Goal: Transaction & Acquisition: Purchase product/service

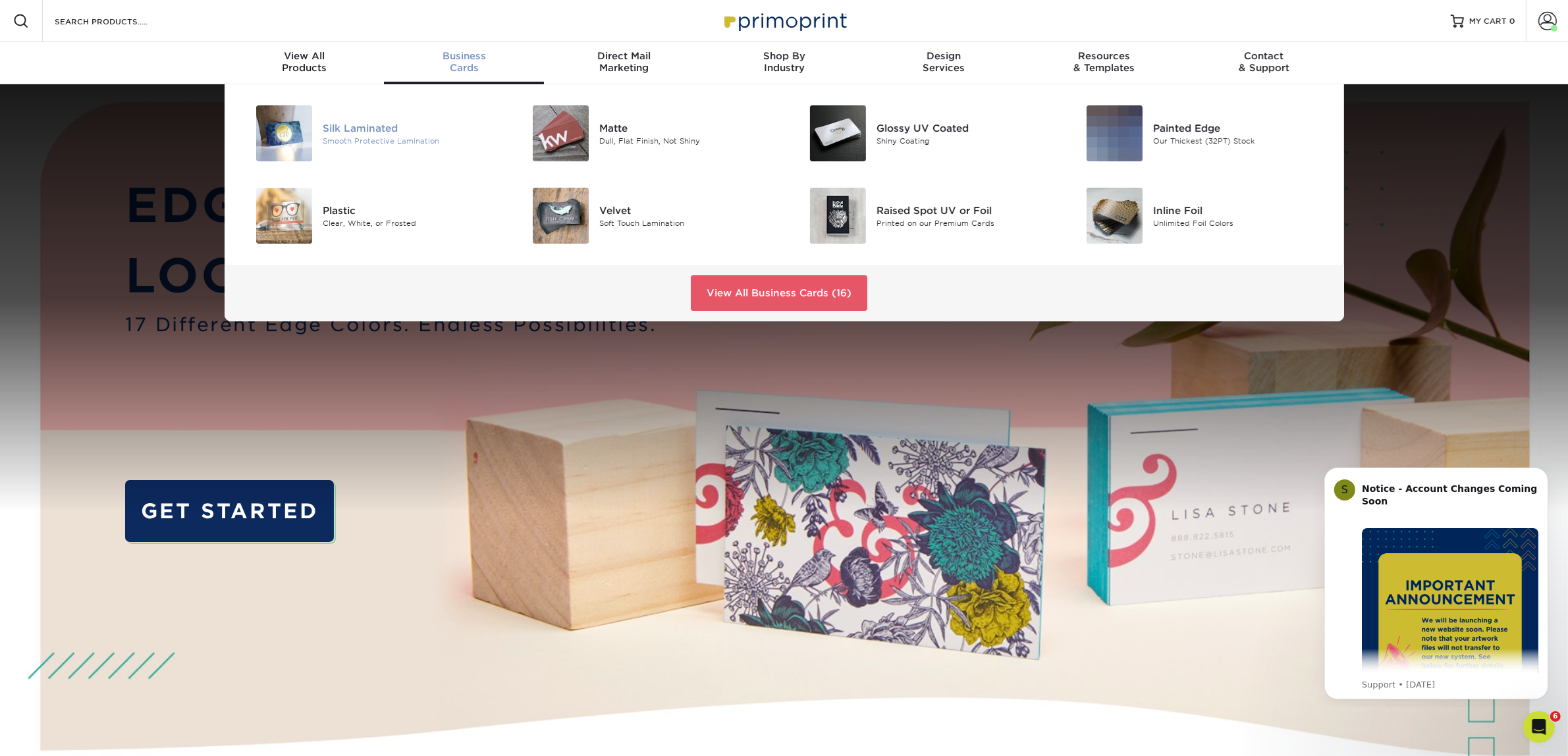
click at [406, 124] on div "Silk Laminated" at bounding box center [410, 128] width 175 height 15
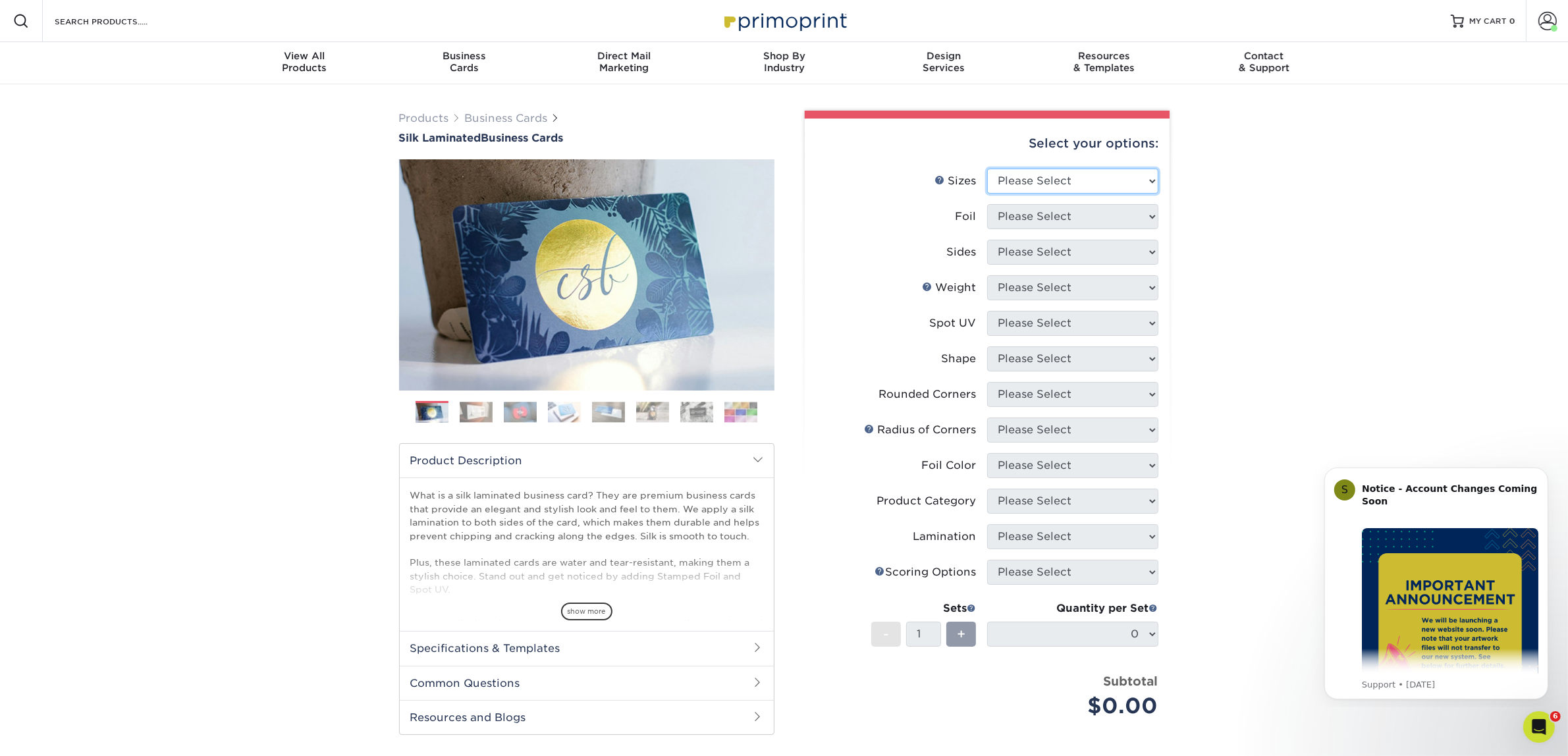
click at [1114, 180] on select "Please Select 1.5" x 3.5" - Mini 1.75" x 3.5" - Mini 2" x 2" - Square 2" x 3" -…" at bounding box center [1073, 181] width 171 height 25
select select "2.00x3.50"
click at [987, 168] on select "Please Select 1.5" x 3.5" - Mini 1.75" x 3.5" - Mini 2" x 2" - Square 2" x 3" -…" at bounding box center [1073, 181] width 171 height 25
click at [1115, 208] on select "Please Select Yes No" at bounding box center [1073, 217] width 171 height 25
select select "0"
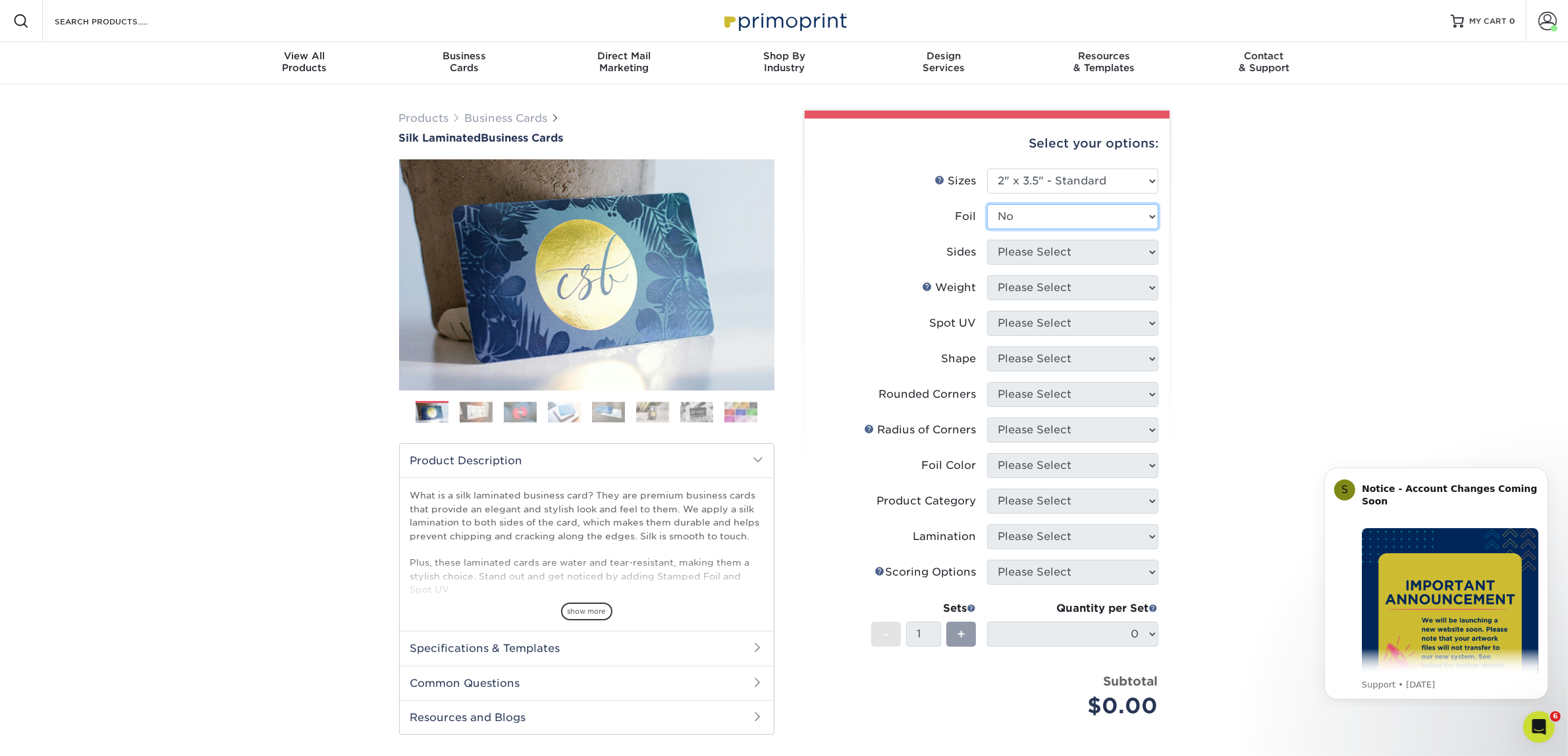
click at [987, 204] on select "Please Select Yes No" at bounding box center [1073, 217] width 171 height 25
click at [1081, 248] on select "Please Select Print Both Sides Print Front Only" at bounding box center [1073, 252] width 171 height 25
select select "13abbda7-1d64-4f25-8bb2-c179b224825d"
click at [987, 240] on select "Please Select Print Both Sides Print Front Only" at bounding box center [1073, 252] width 171 height 25
click at [1062, 277] on select "Please Select 16PT" at bounding box center [1073, 288] width 171 height 25
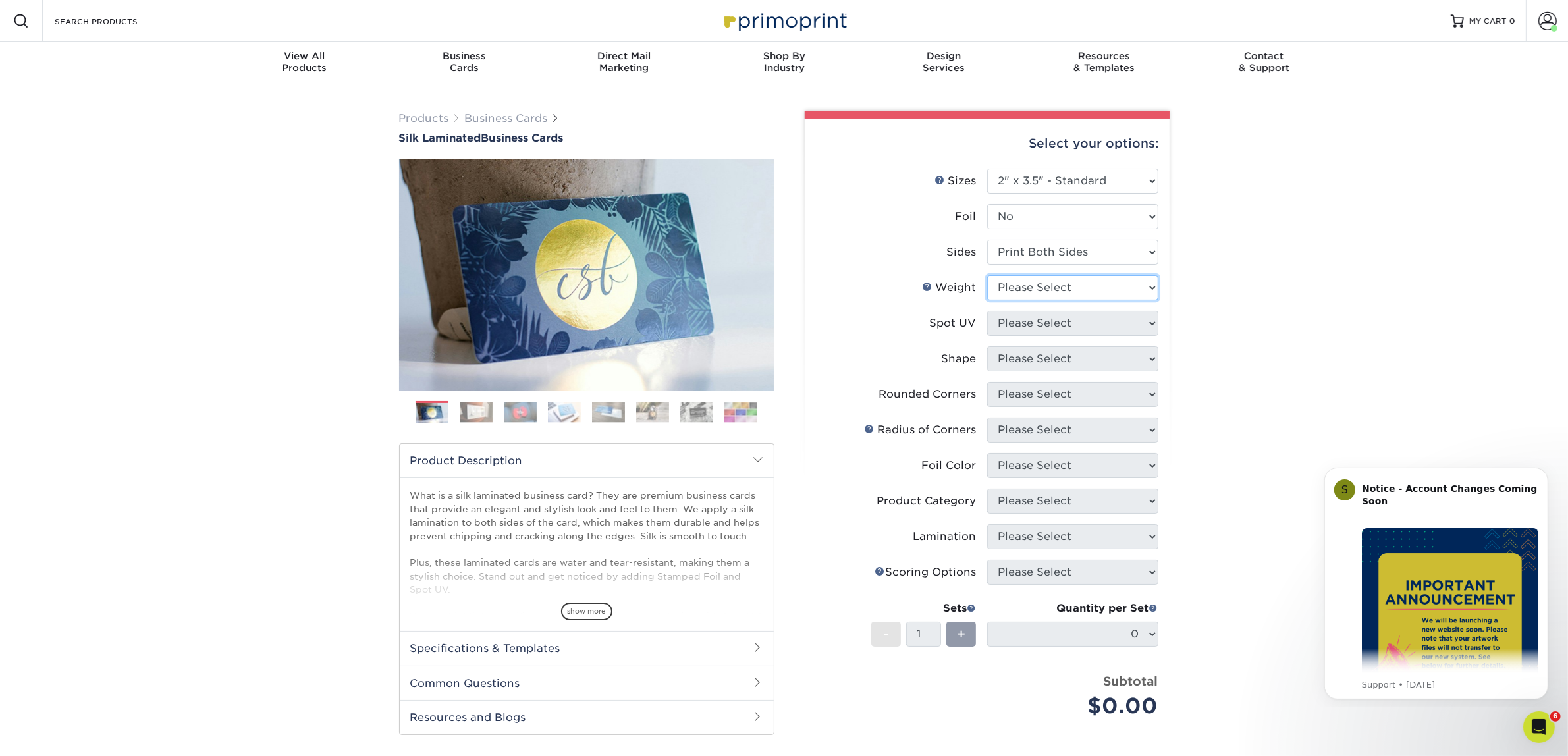
select select "16PT"
click at [987, 275] on select "Please Select 16PT" at bounding box center [1073, 288] width 171 height 25
click at [1042, 311] on select "Please Select No Spot UV Front and Back (Both Sides) Front Only Back Only" at bounding box center [1073, 323] width 171 height 25
select select "3"
click at [987, 311] on select "Please Select No Spot UV Front and Back (Both Sides) Front Only Back Only" at bounding box center [1073, 323] width 171 height 25
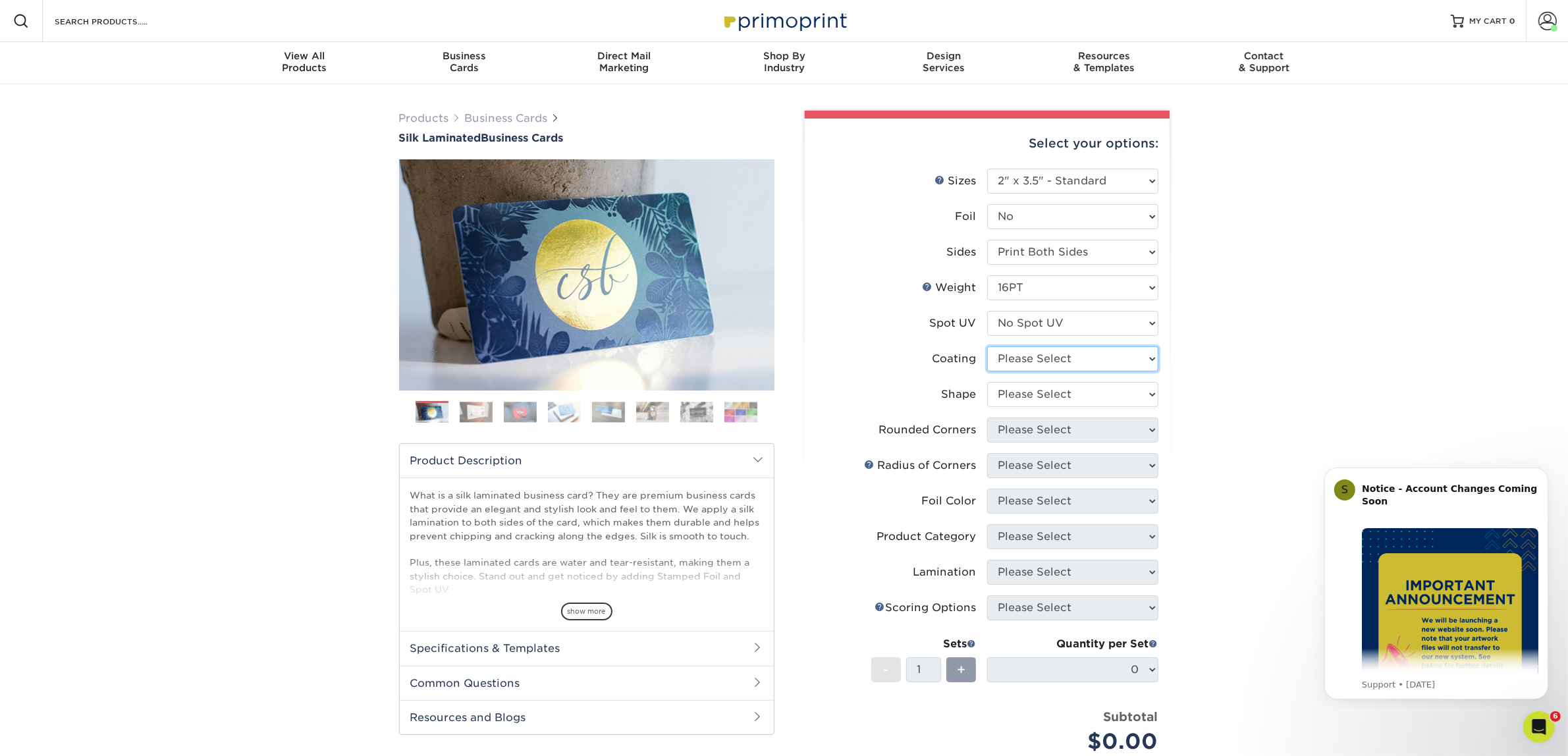
click at [1040, 357] on select at bounding box center [1073, 359] width 171 height 25
select select "3e7618de-abca-4bda-9f97-8b9129e913d8"
click at [987, 346] on select at bounding box center [1073, 359] width 171 height 25
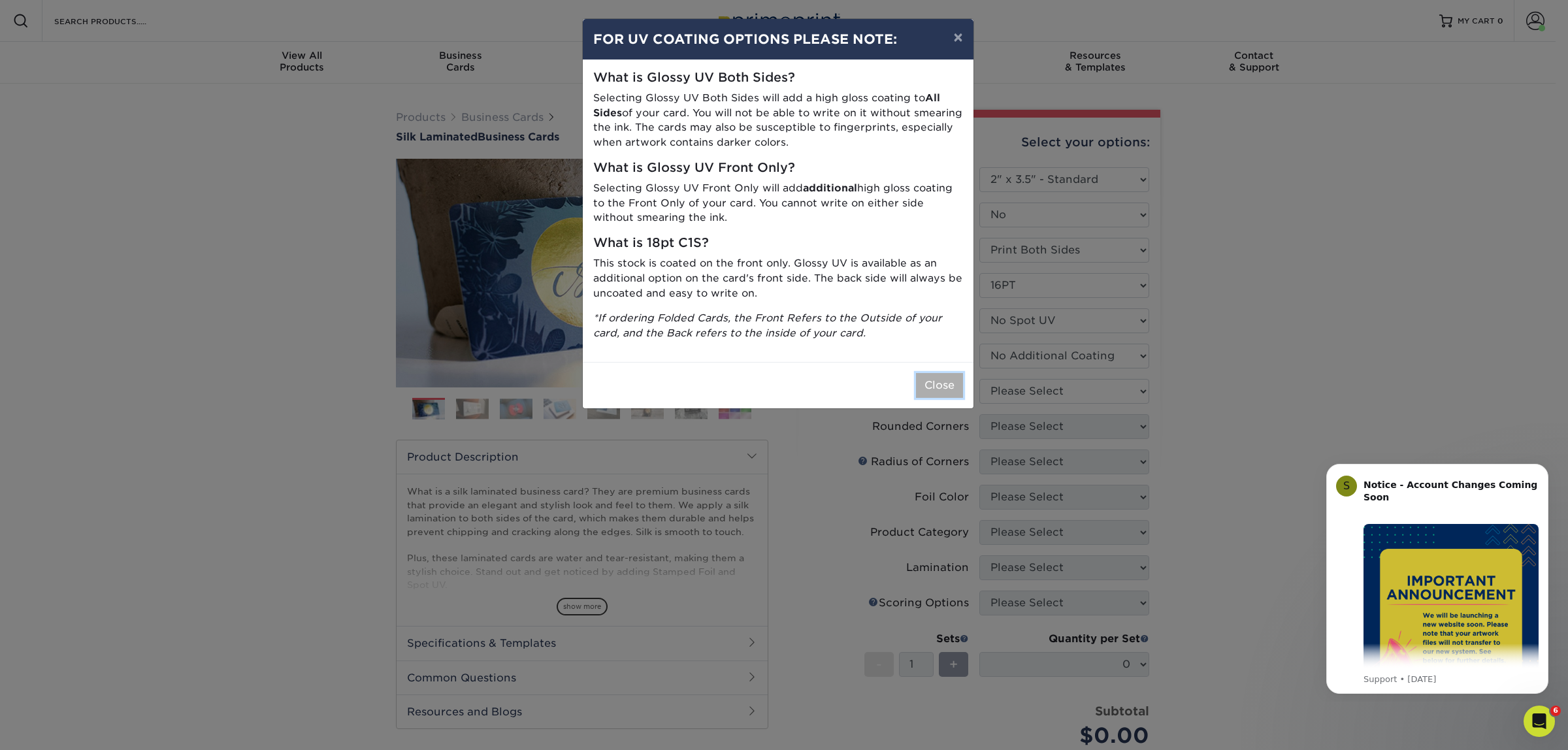
click at [955, 386] on button "Close" at bounding box center [940, 385] width 47 height 25
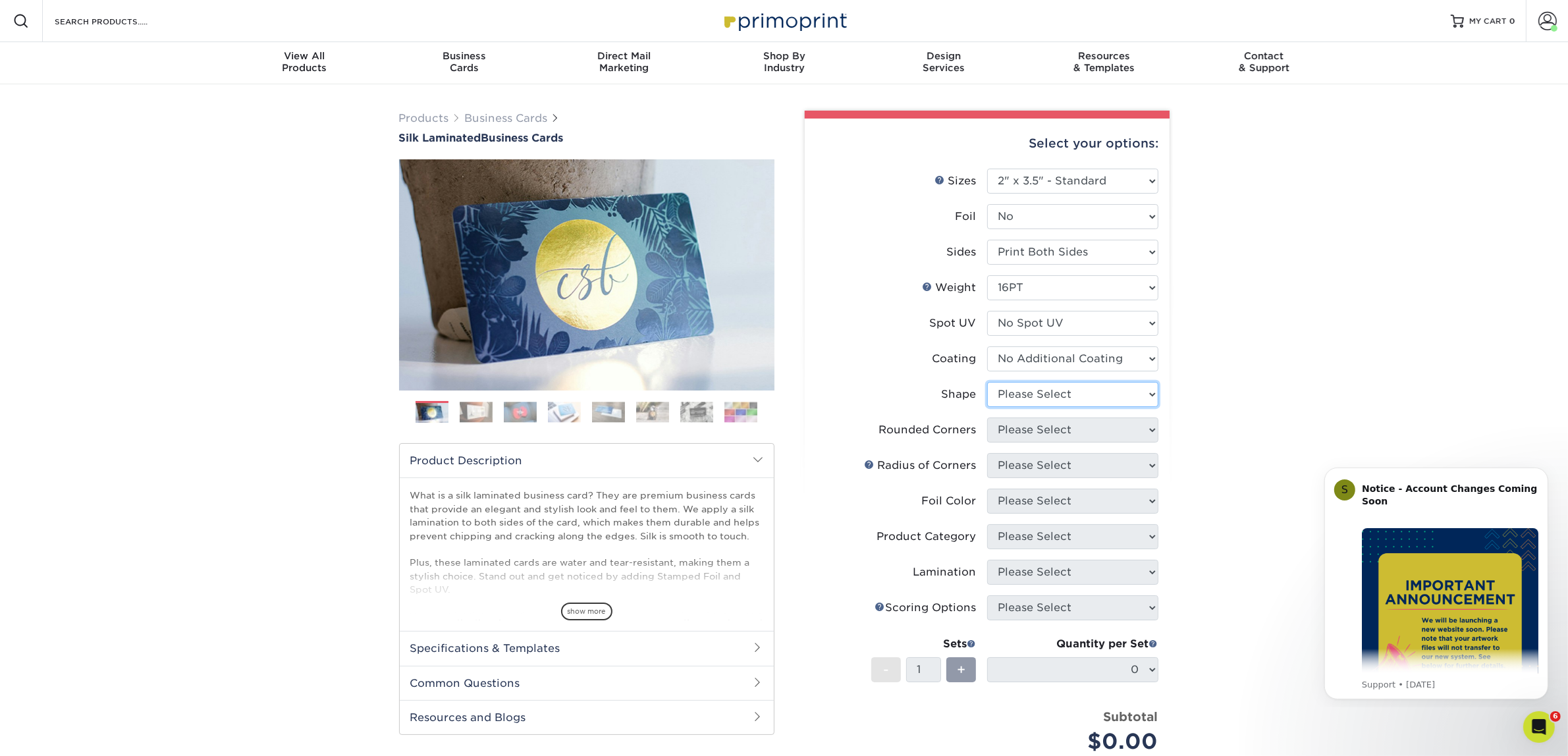
click at [1021, 392] on select "Please Select Standard Oval" at bounding box center [1073, 394] width 171 height 25
select select "standard"
click at [987, 382] on select "Please Select Standard Oval" at bounding box center [1073, 394] width 171 height 25
click at [1022, 430] on select "Please Select Yes - Round 2 Corners Yes - Round 4 Corners No" at bounding box center [1073, 430] width 171 height 25
select select "0"
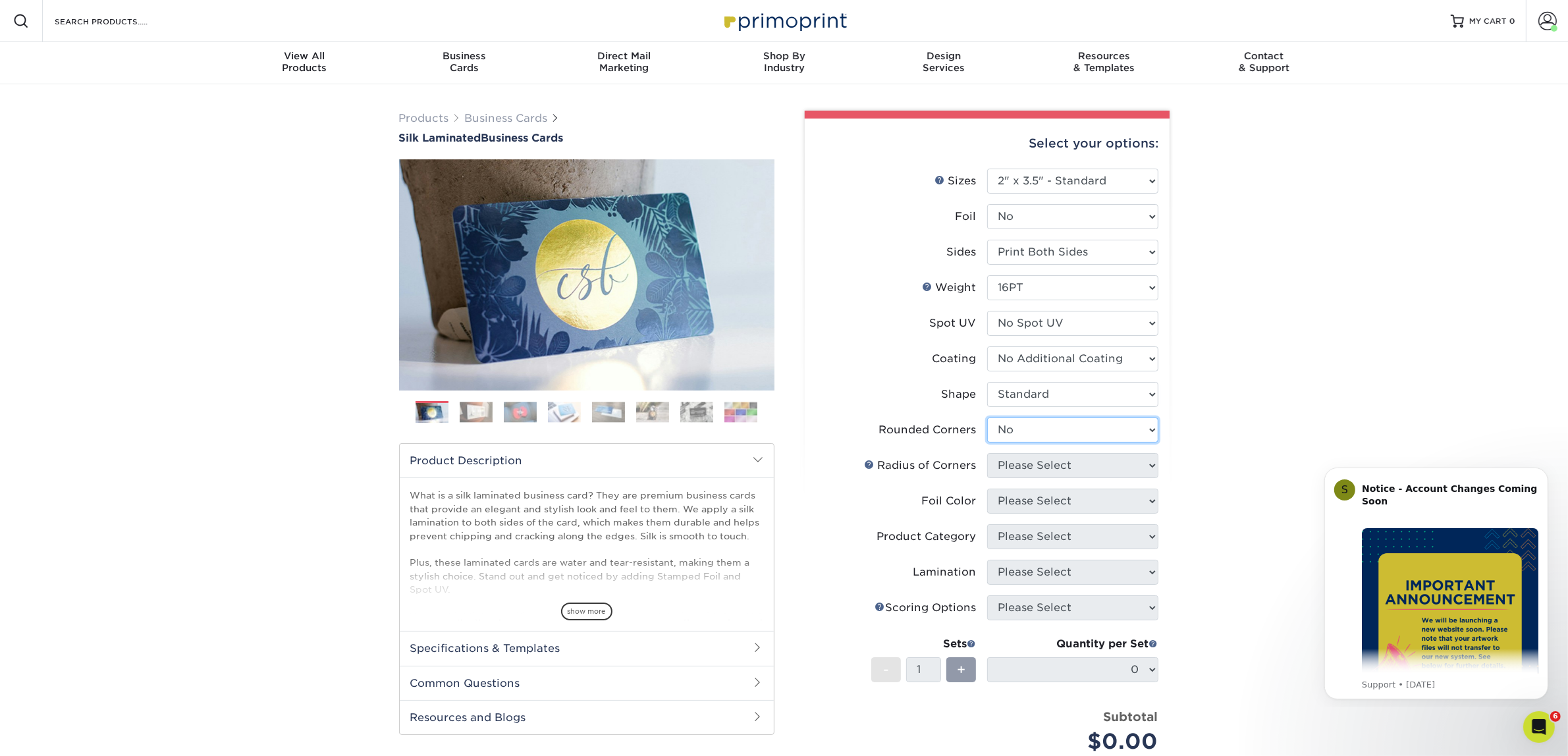
click at [987, 417] on select "Please Select Yes - Round 2 Corners Yes - Round 4 Corners No" at bounding box center [1073, 430] width 171 height 25
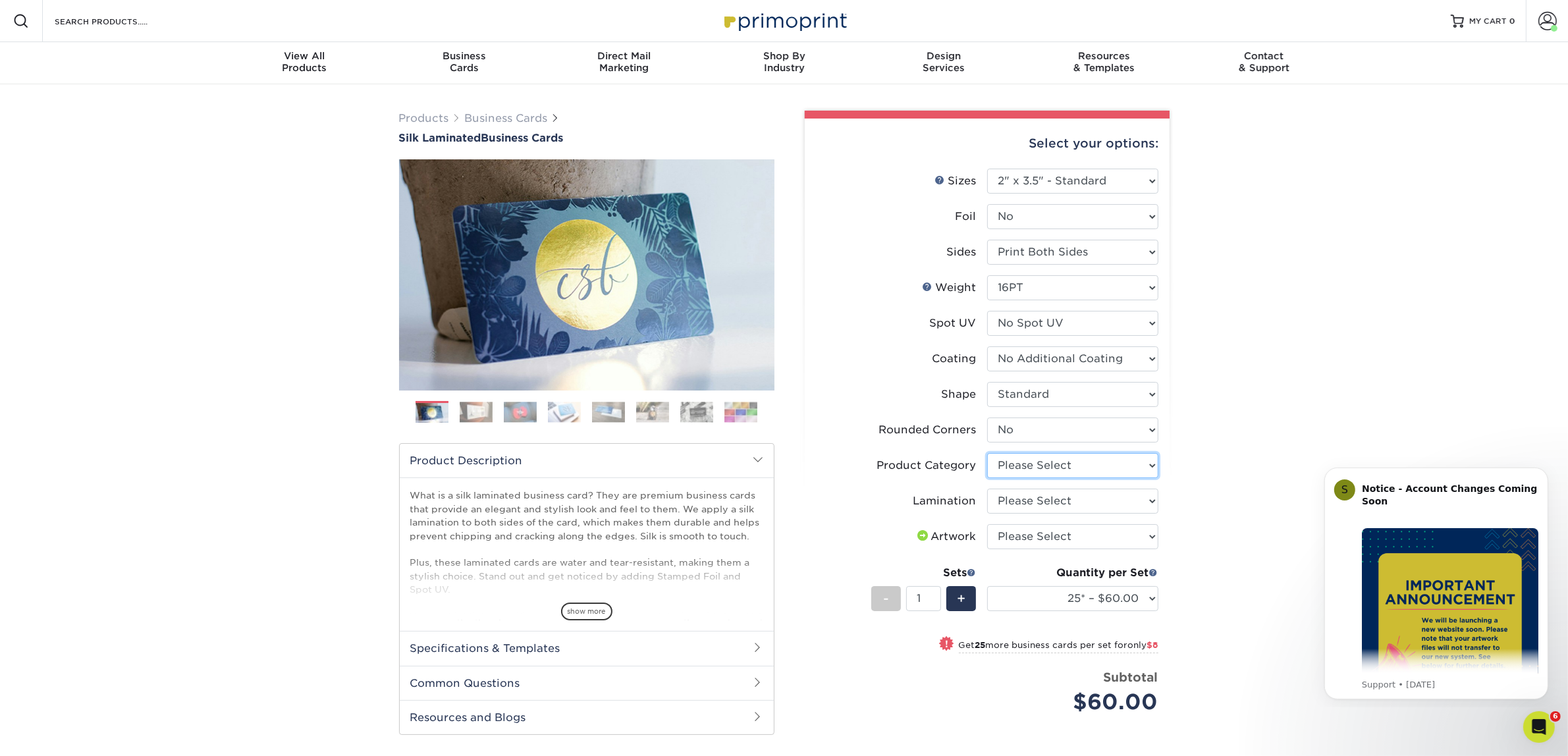
drag, startPoint x: 1045, startPoint y: 456, endPoint x: 1022, endPoint y: 443, distance: 26.4
click at [1045, 456] on select "Please Select Business Cards" at bounding box center [1073, 465] width 171 height 25
select select "3b5148f1-0588-4f88-a218-97bcfdce65c1"
click at [987, 453] on select "Please Select Business Cards" at bounding box center [1073, 465] width 171 height 25
click at [1031, 491] on select "Please Select Silk" at bounding box center [1073, 501] width 171 height 25
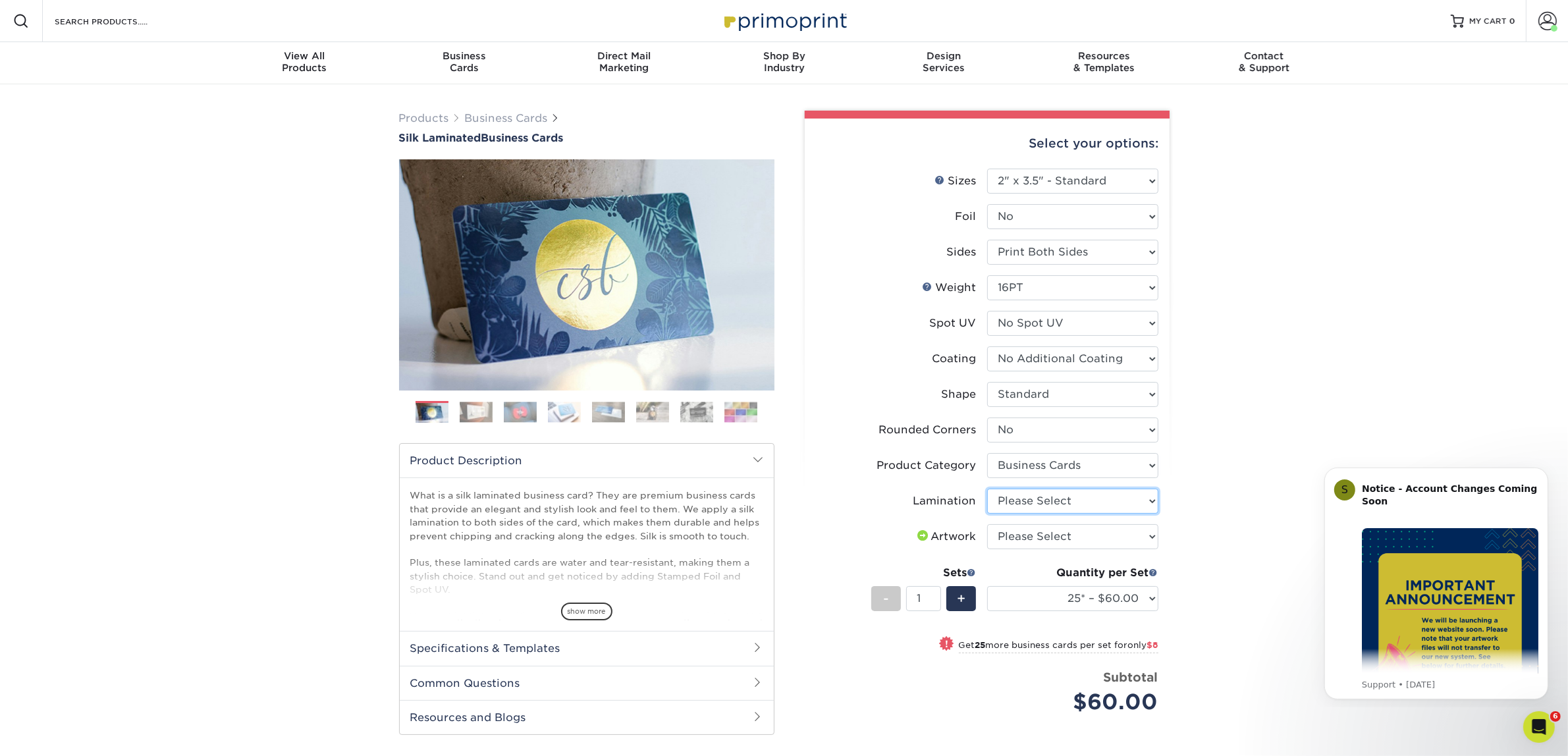
select select "ccacb42f-45f7-42d3-bbd3-7c8421cf37f0"
click at [987, 489] on select "Please Select Silk" at bounding box center [1073, 501] width 171 height 25
click at [1038, 528] on select "Please Select I will upload files I need a design - $100" at bounding box center [1073, 537] width 171 height 25
select select "upload"
click at [987, 524] on select "Please Select I will upload files I need a design - $100" at bounding box center [1073, 537] width 171 height 25
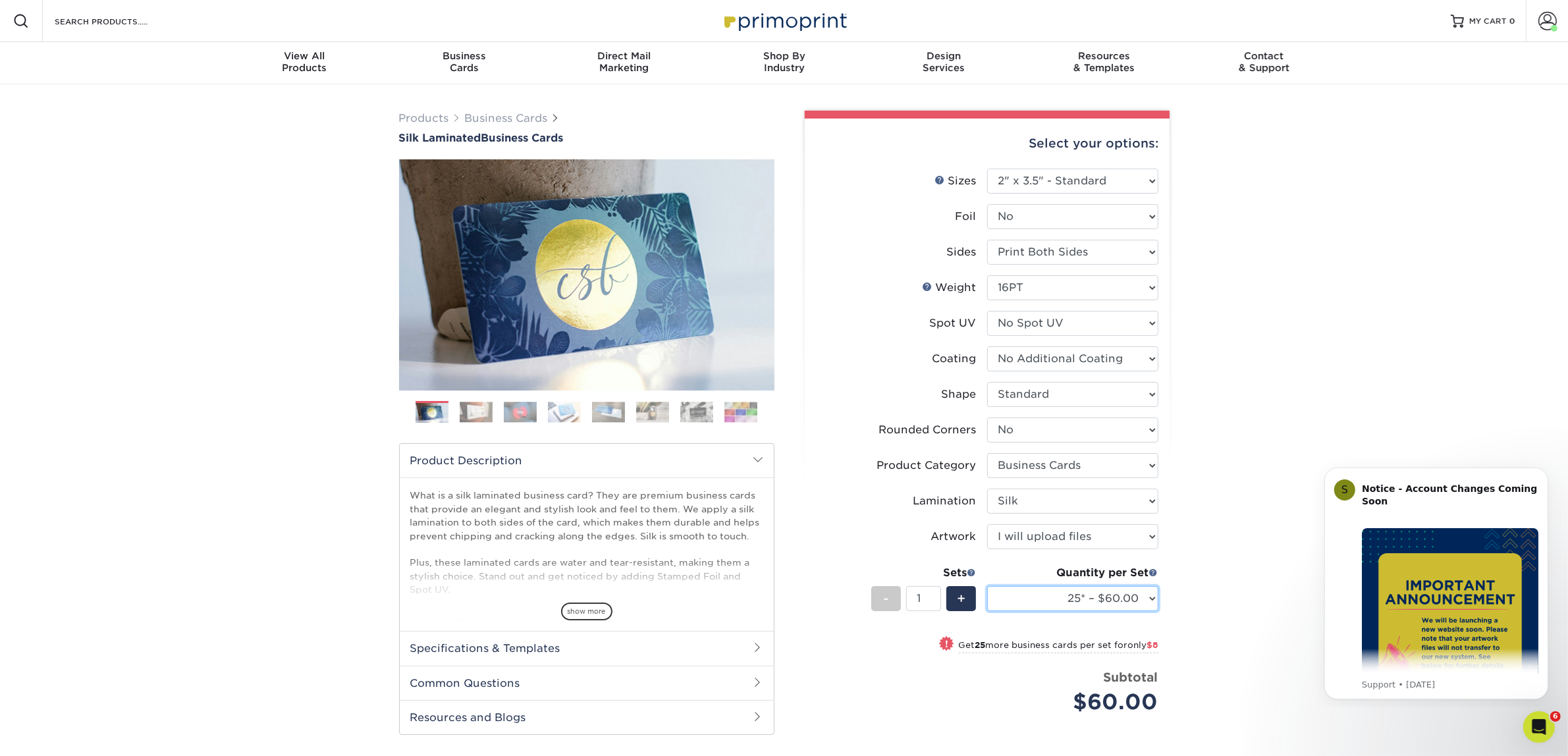
click at [1087, 601] on select "25* – $60.00 50* – $68.00 75* – $76.00 100* – $84.00 250* – $92.00 500 – $96.00…" at bounding box center [1073, 599] width 171 height 25
select select "50* – $68.00"
click at [987, 586] on select "25* – $60.00 50* – $68.00 75* – $76.00 100* – $84.00 250* – $92.00 500 – $96.00…" at bounding box center [1073, 599] width 171 height 25
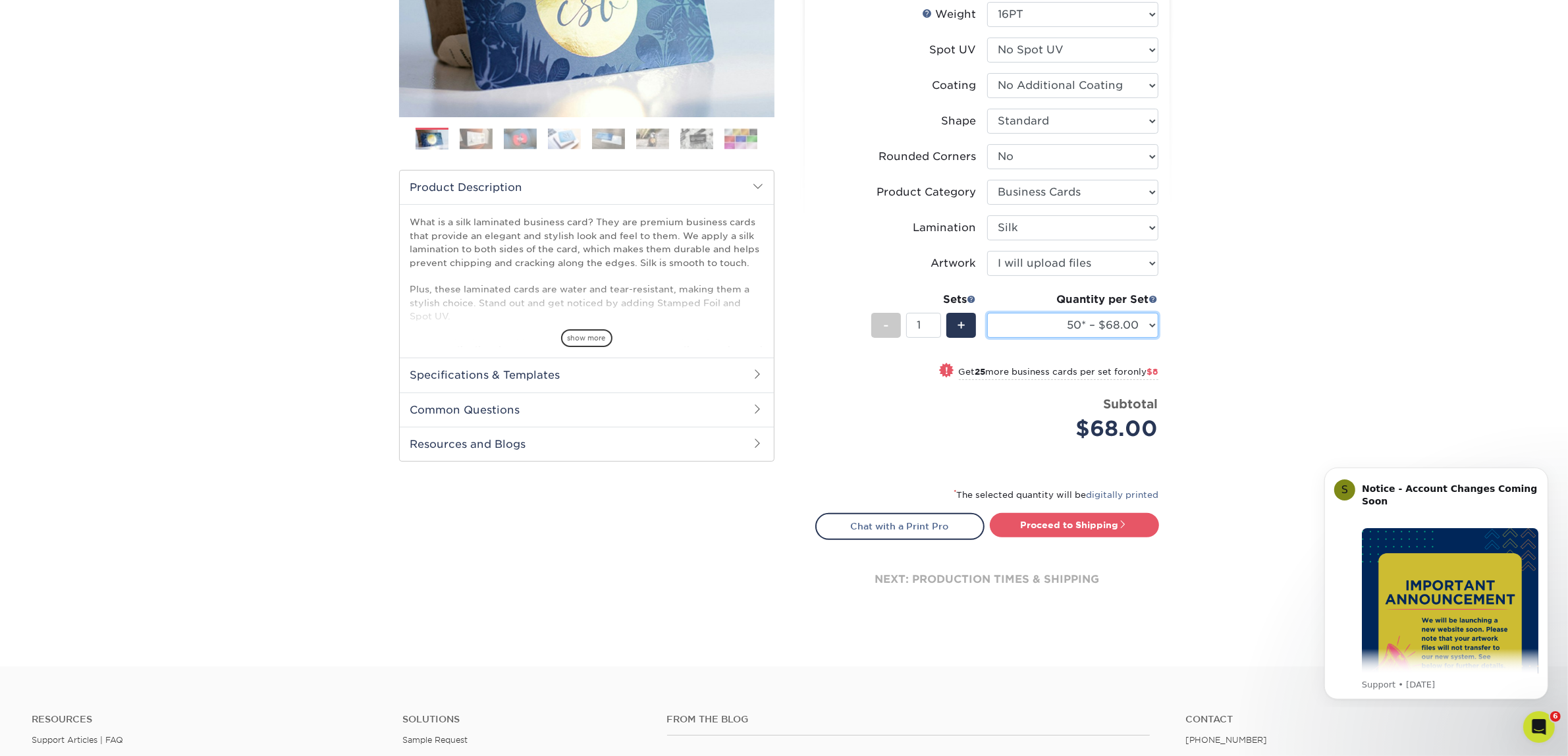
scroll to position [565, 0]
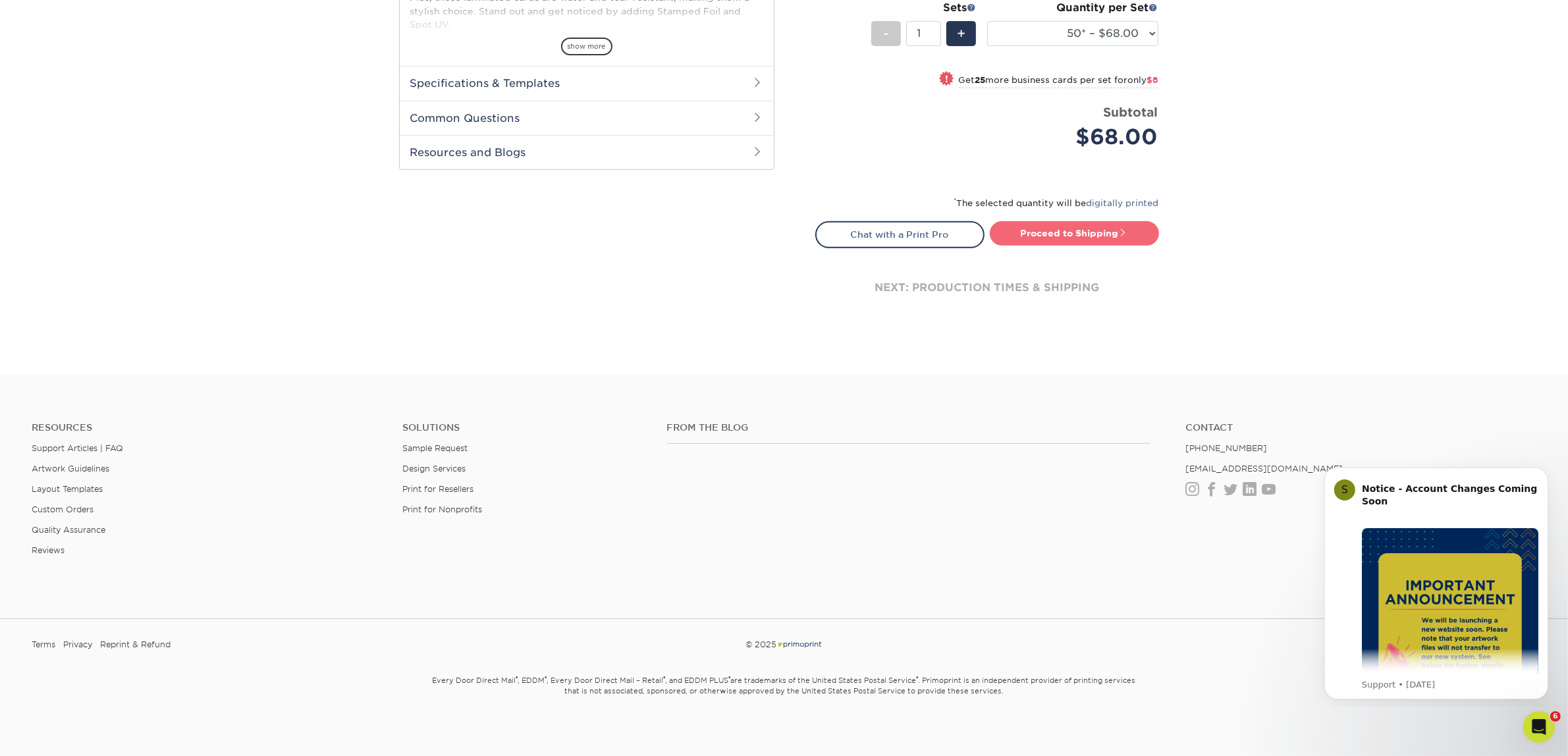
click at [1084, 225] on link "Proceed to Shipping" at bounding box center [1073, 232] width 169 height 24
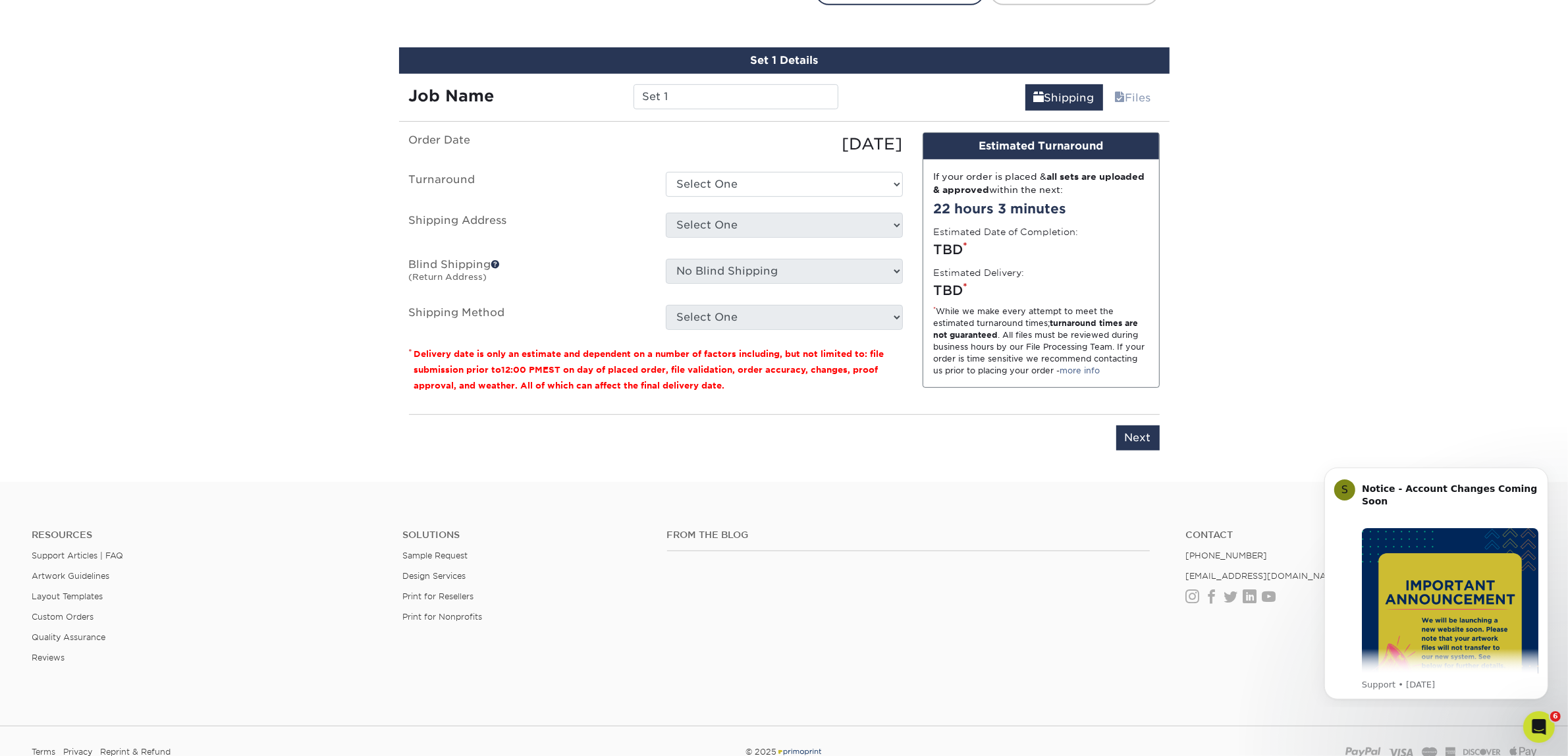
scroll to position [819, 0]
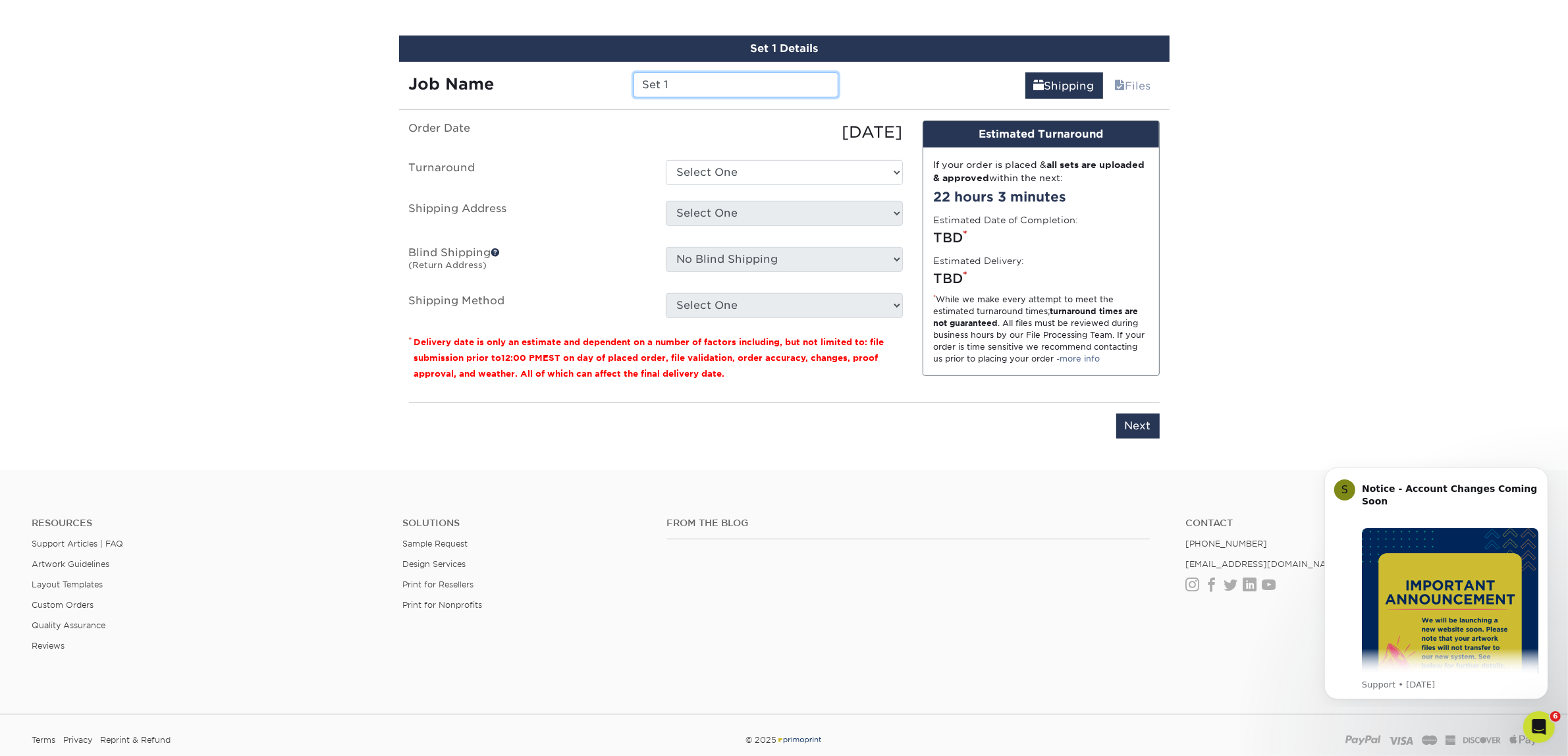
click at [707, 82] on input "Set 1" at bounding box center [735, 85] width 204 height 25
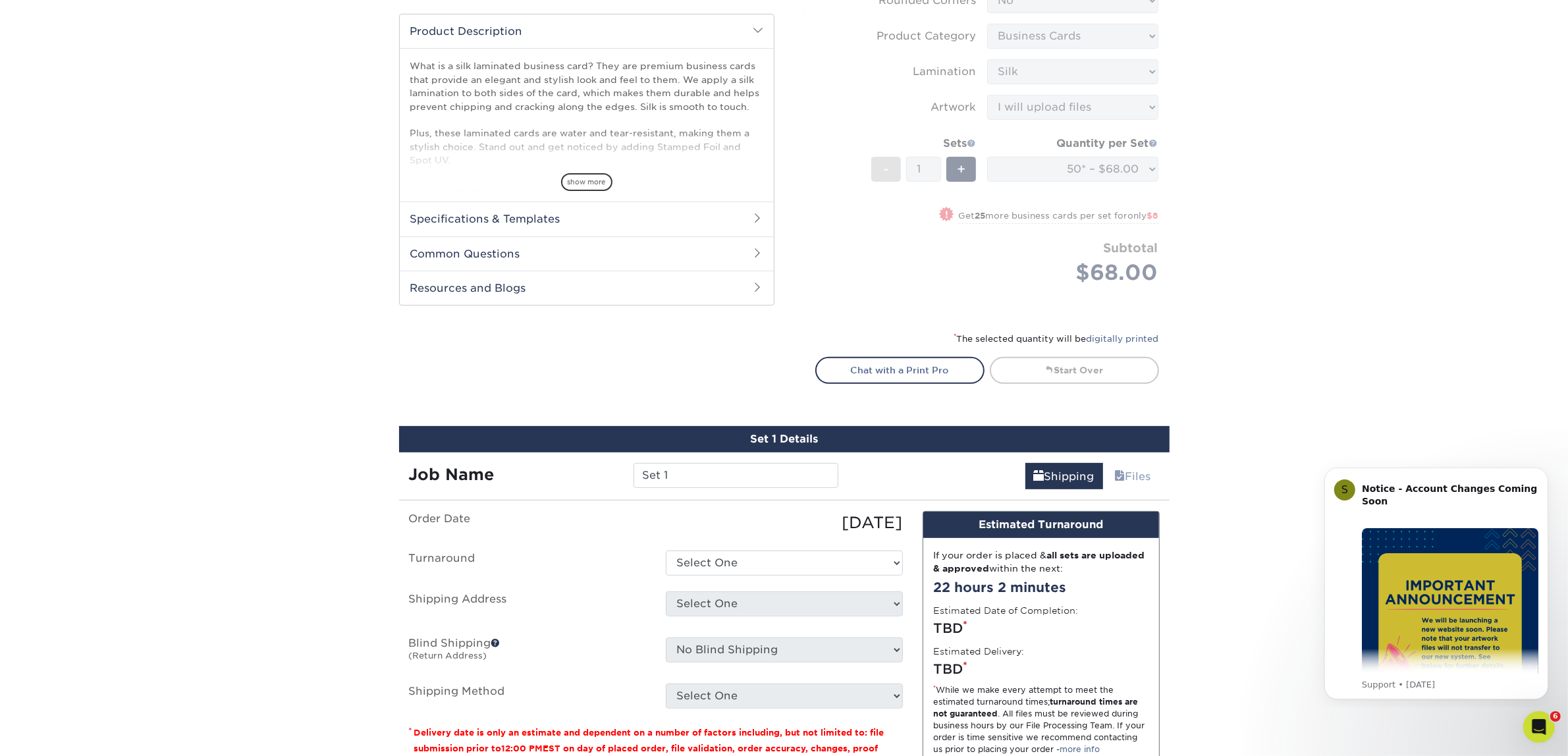
scroll to position [573, 0]
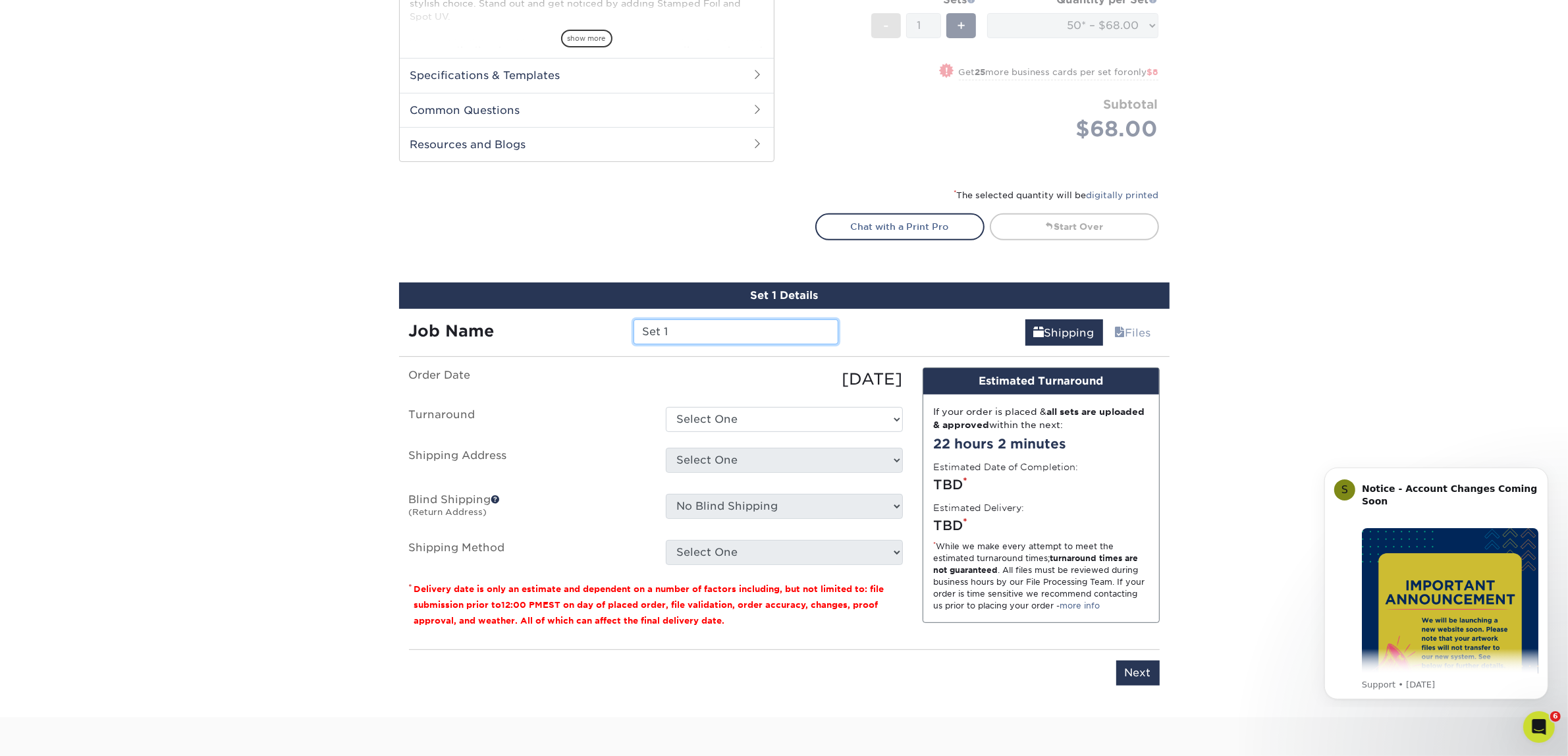
drag, startPoint x: 720, startPoint y: 334, endPoint x: 607, endPoint y: 329, distance: 113.1
click at [611, 331] on div "Job Name Set 1" at bounding box center [623, 331] width 449 height 25
type input "d"
type input "[PERSON_NAME]"
click at [719, 420] on select "Select One 2-4 Business Days 2 Day Next Business Day" at bounding box center [784, 420] width 237 height 25
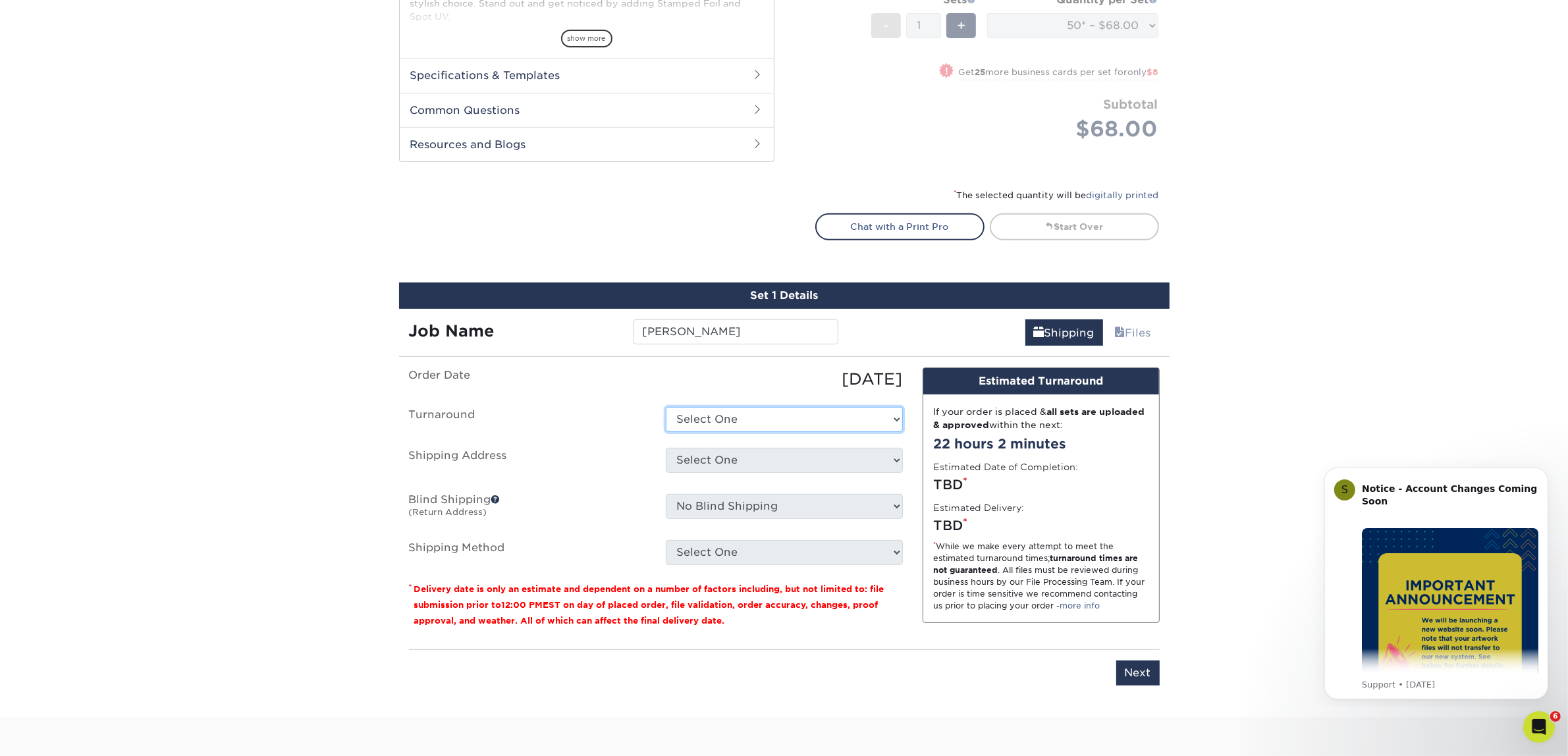
select select "7f31b32a-ec12-4eac-8c83-7b9a9183acd8"
click at [665, 407] on select "Select One 2-4 Business Days 2 Day Next Business Day" at bounding box center [784, 420] width 237 height 25
click at [716, 463] on select "Select One Atlanta Office Austin Office Dallas Office Dallas Office NEW Denver …" at bounding box center [784, 460] width 237 height 25
select select "192169"
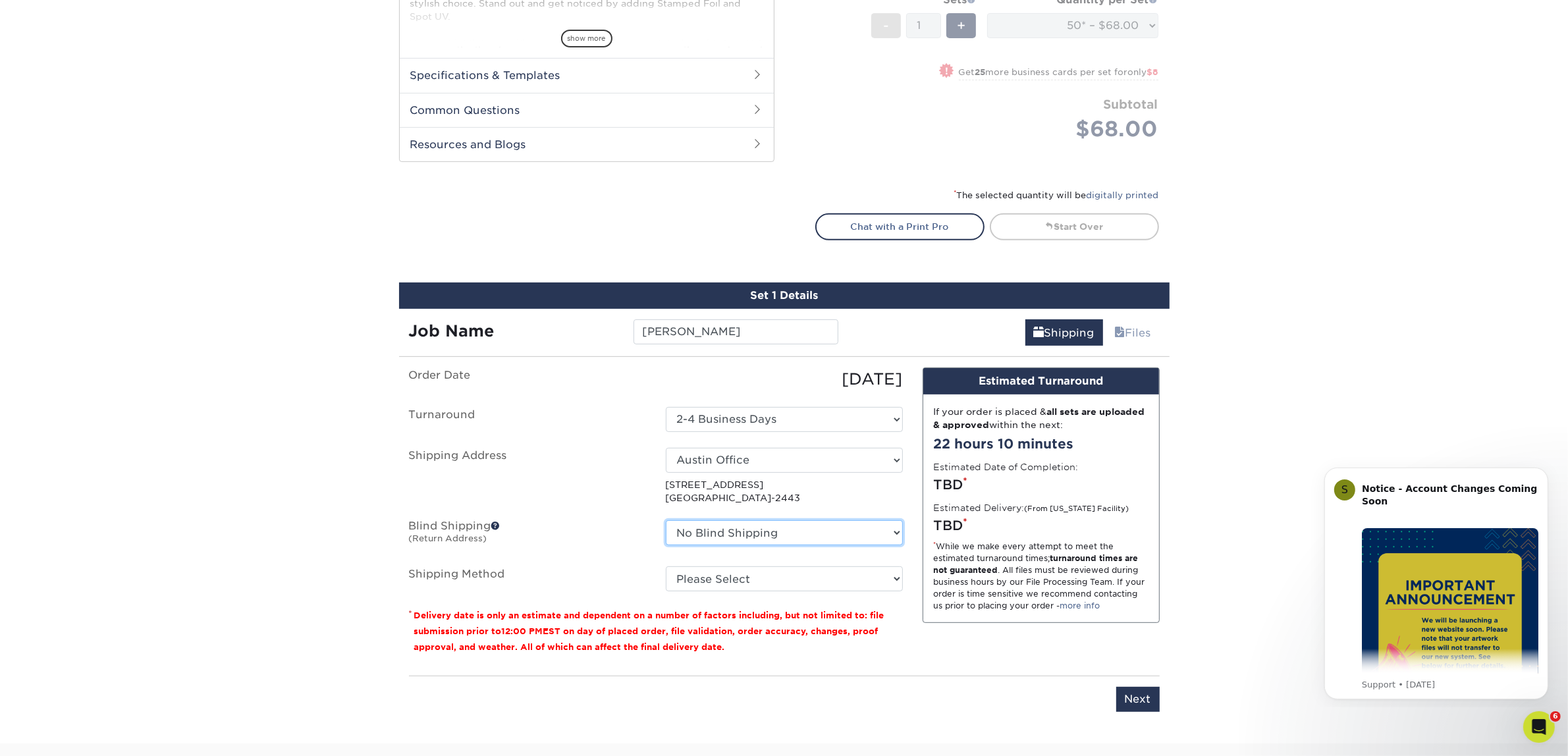
click at [827, 537] on select "No Blind Shipping Atlanta Office Austin Office Dallas Office Dallas Office NEW …" at bounding box center [784, 533] width 237 height 25
click at [800, 578] on select "Please Select Ground Shipping (+$7.84) 3 Day Shipping Service (+$15.34) 2 Day A…" at bounding box center [784, 579] width 237 height 25
select select "03"
click at [665, 566] on select "Please Select Ground Shipping (+$7.84) 3 Day Shipping Service (+$15.34) 2 Day A…" at bounding box center [784, 579] width 237 height 25
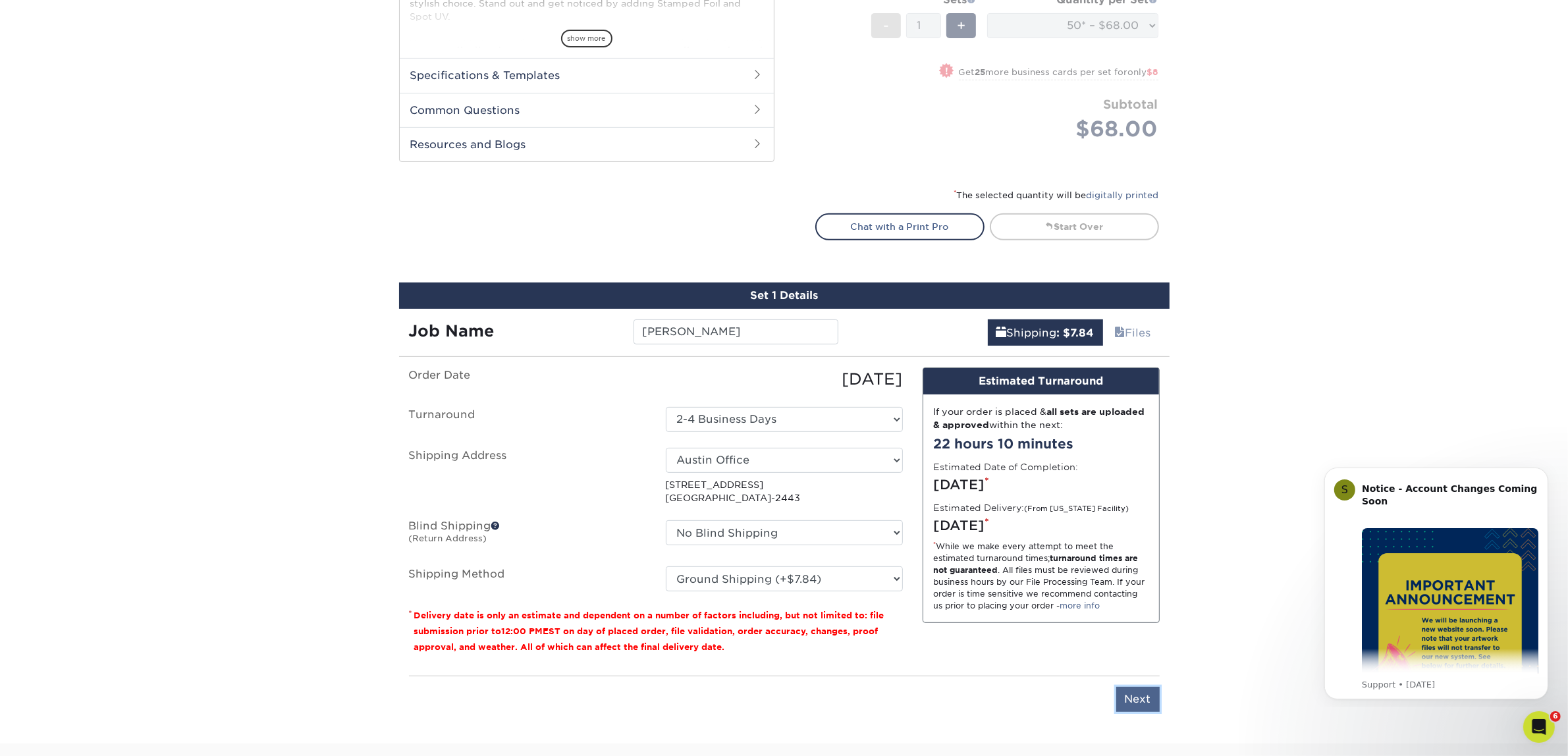
click at [1134, 698] on input "Next" at bounding box center [1138, 699] width 44 height 25
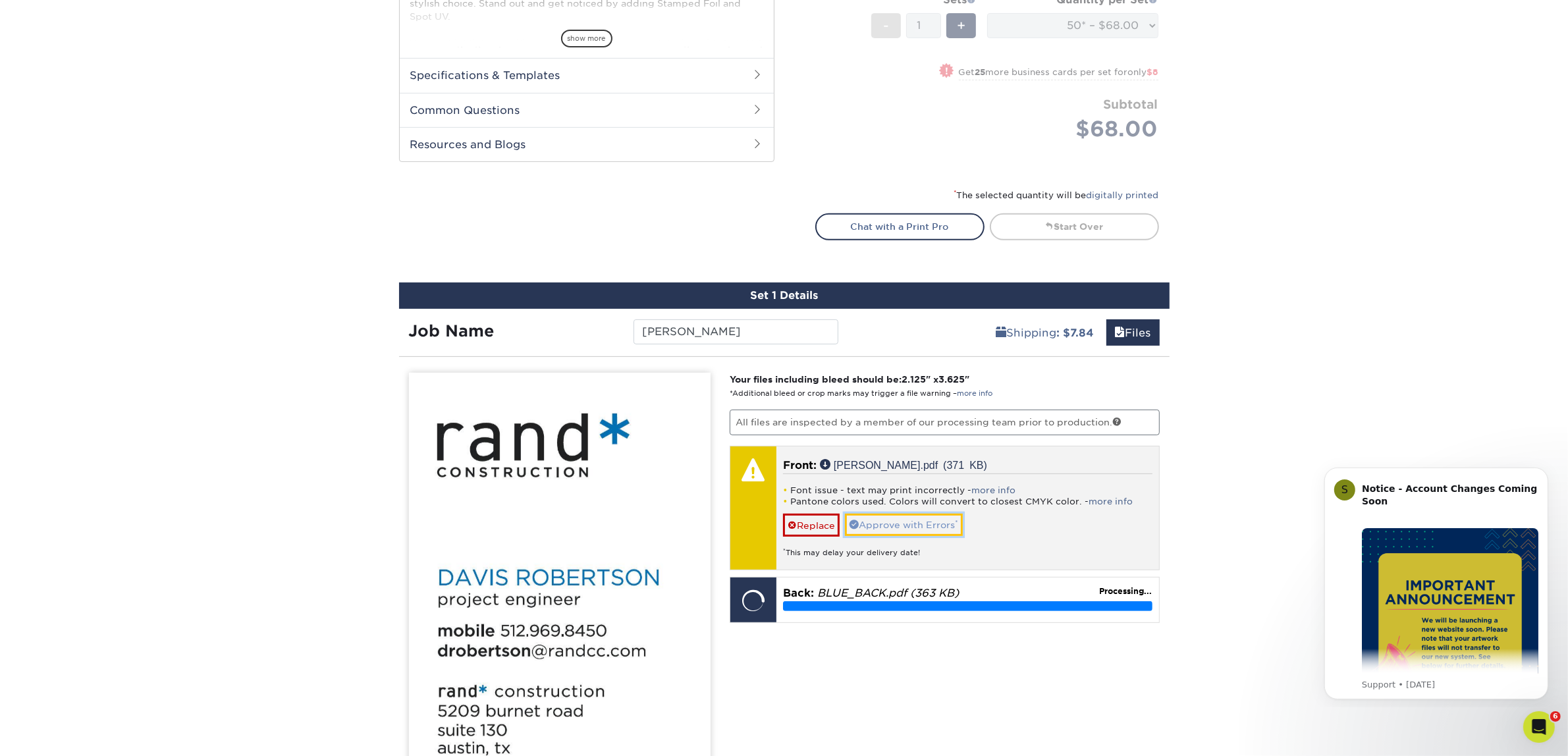
click at [921, 530] on link "Approve with Errors *" at bounding box center [904, 524] width 118 height 22
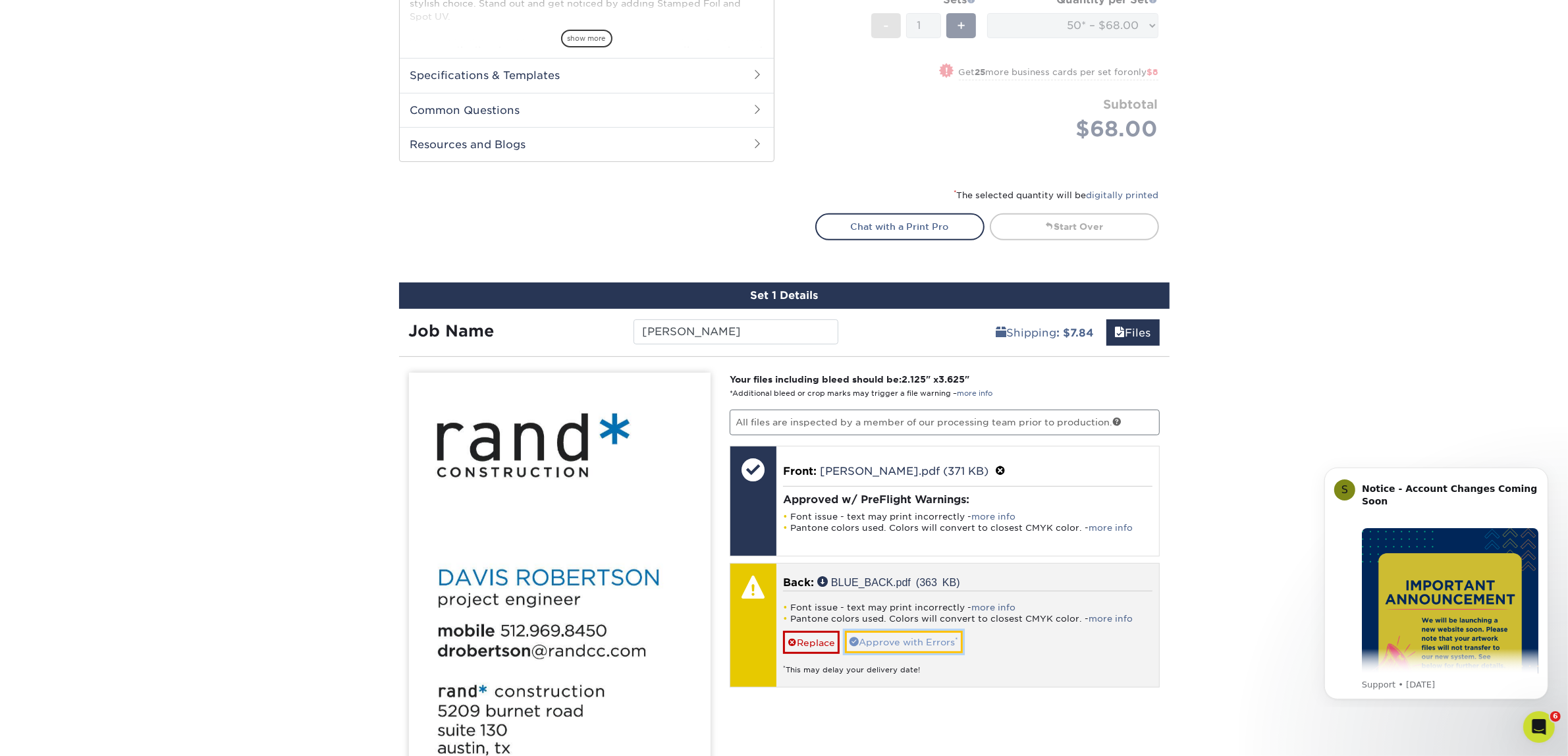
click at [930, 640] on link "Approve with Errors *" at bounding box center [904, 641] width 118 height 22
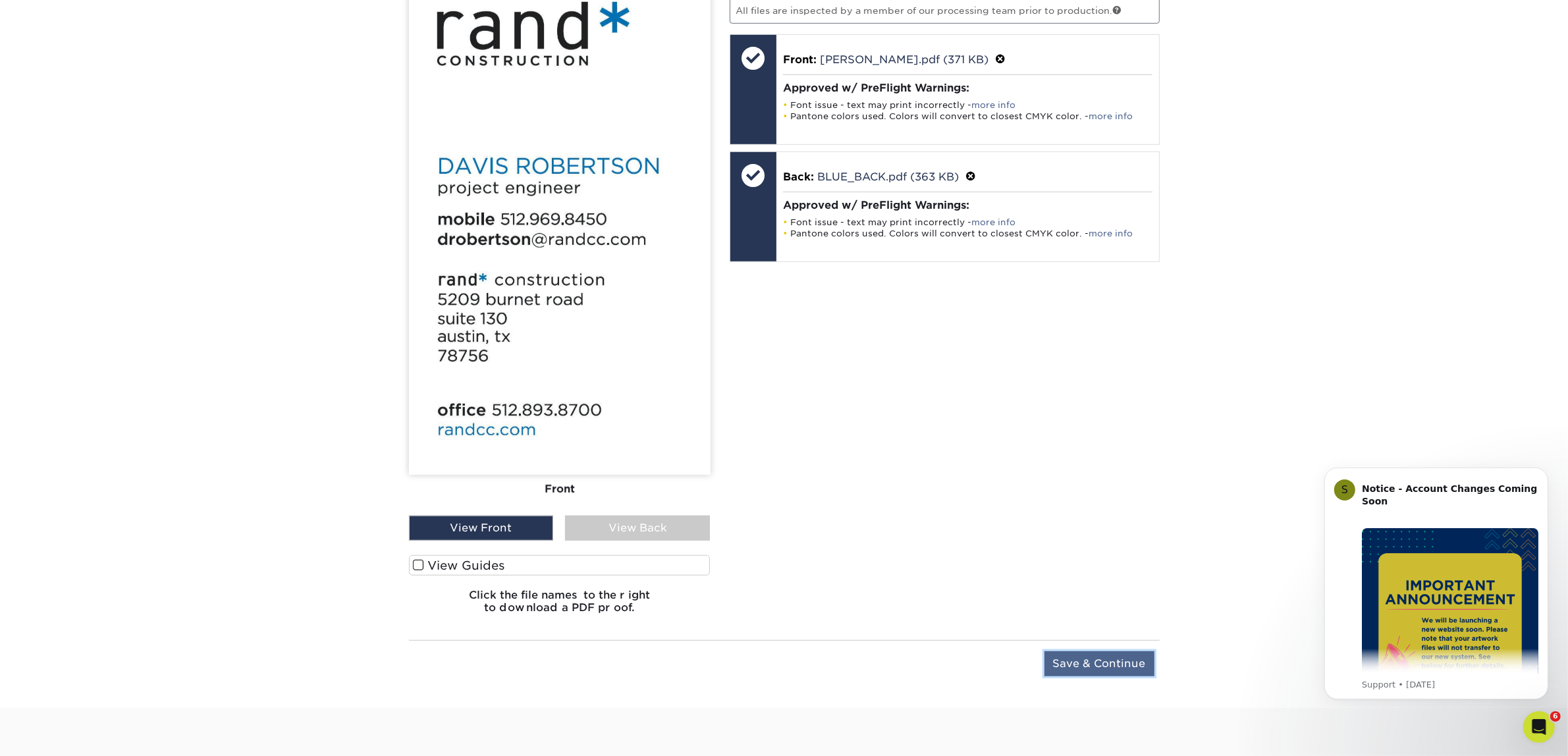
click at [1082, 659] on input "Save & Continue" at bounding box center [1099, 664] width 110 height 25
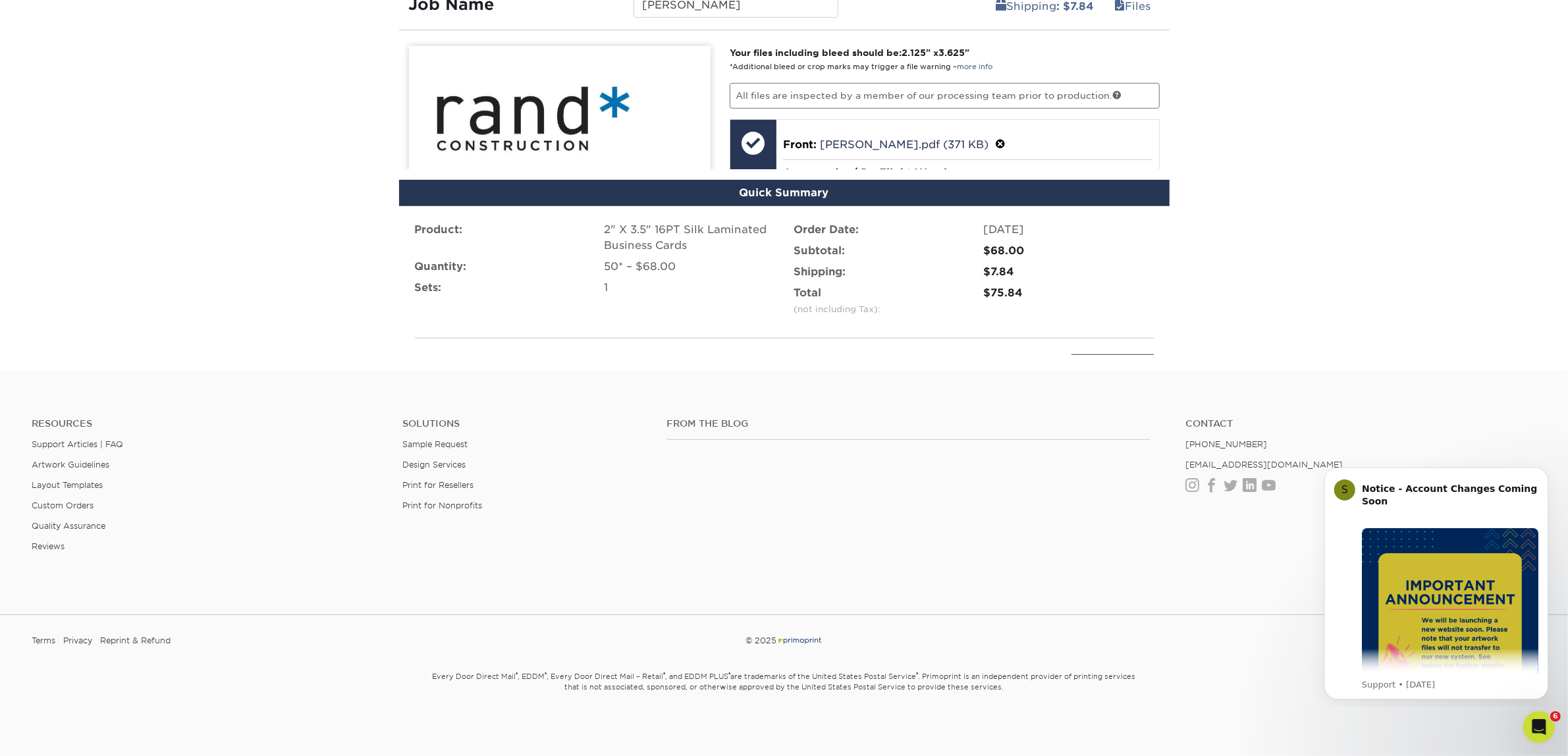
scroll to position [797, 0]
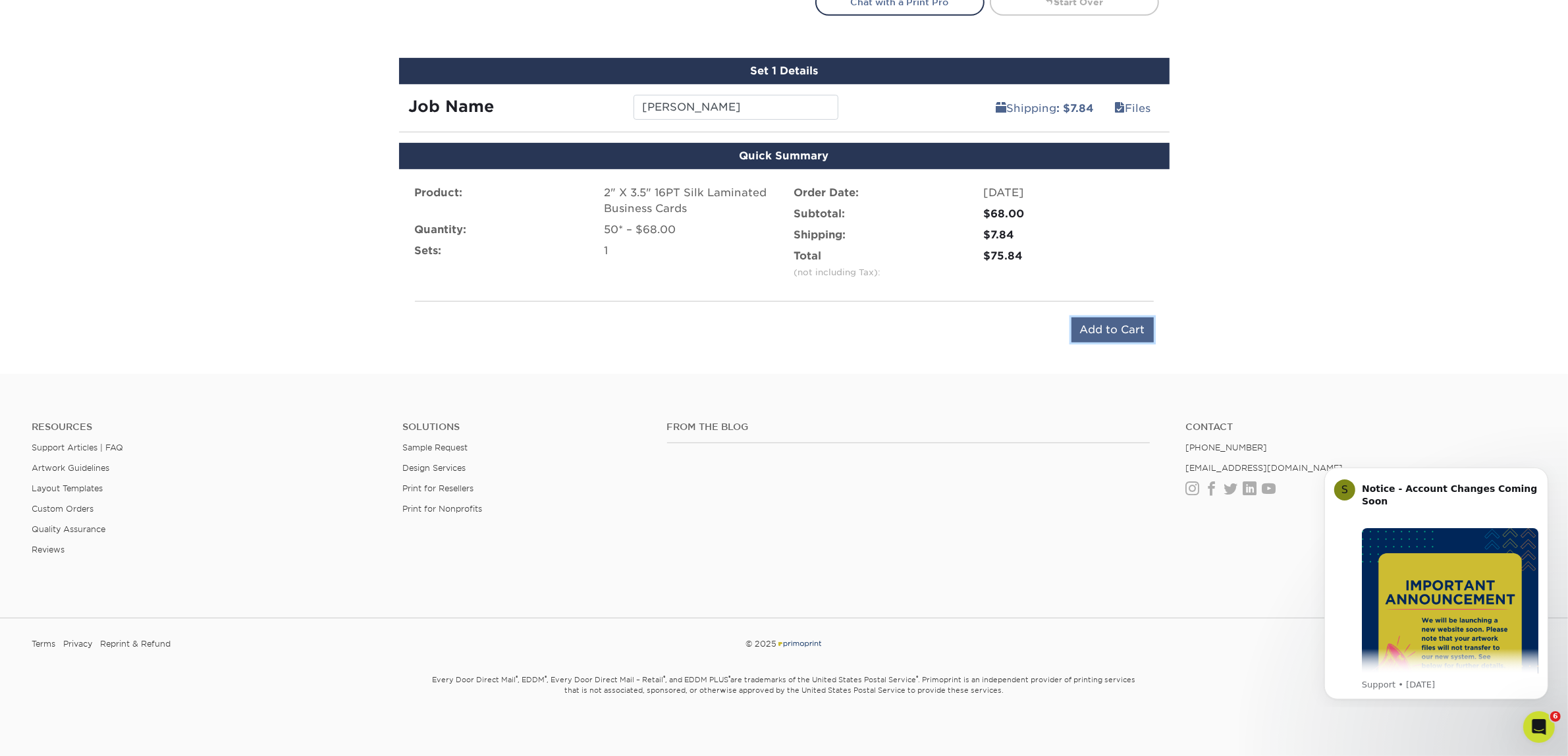
click at [1117, 324] on input "Add to Cart" at bounding box center [1112, 330] width 82 height 25
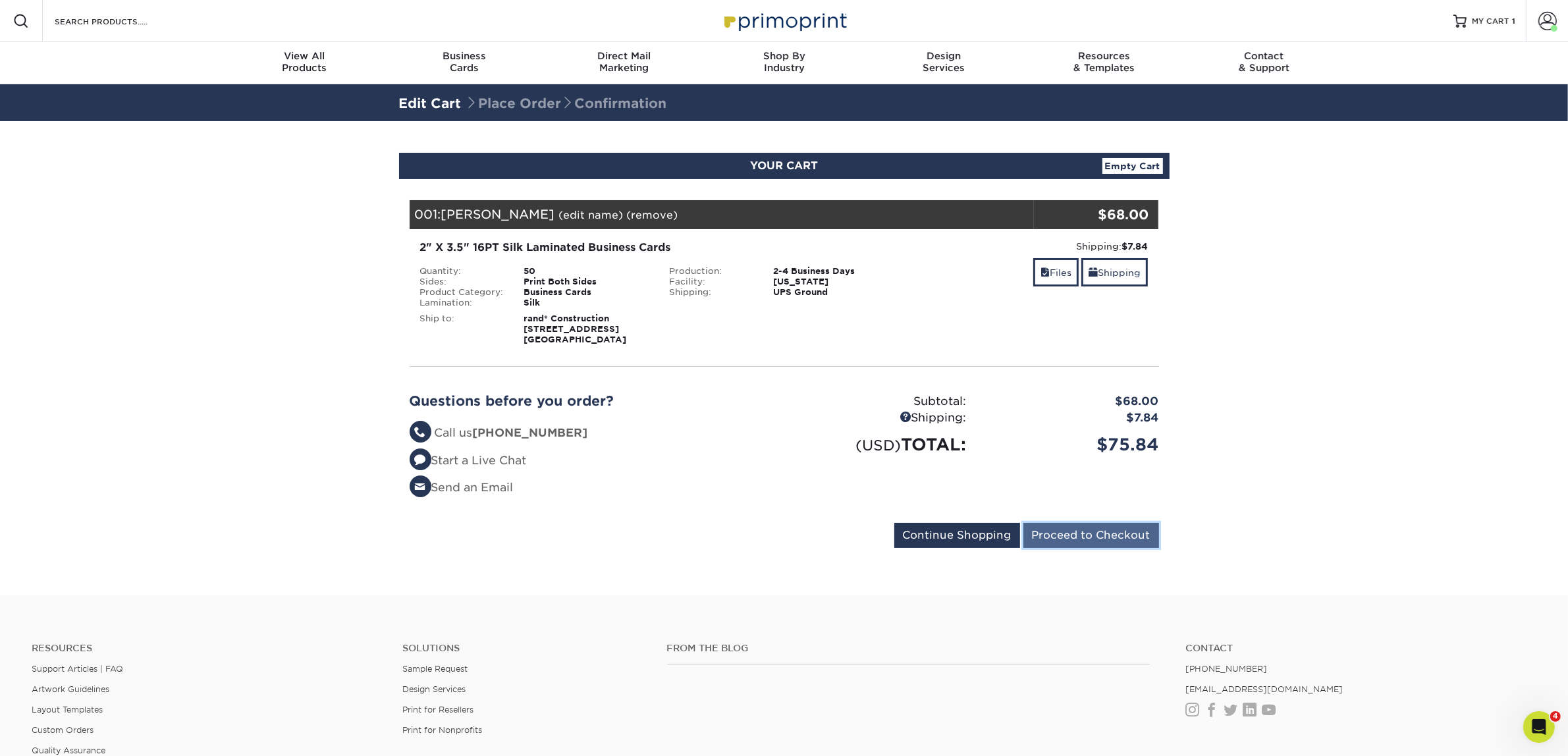
click at [1059, 544] on input "Proceed to Checkout" at bounding box center [1091, 535] width 136 height 25
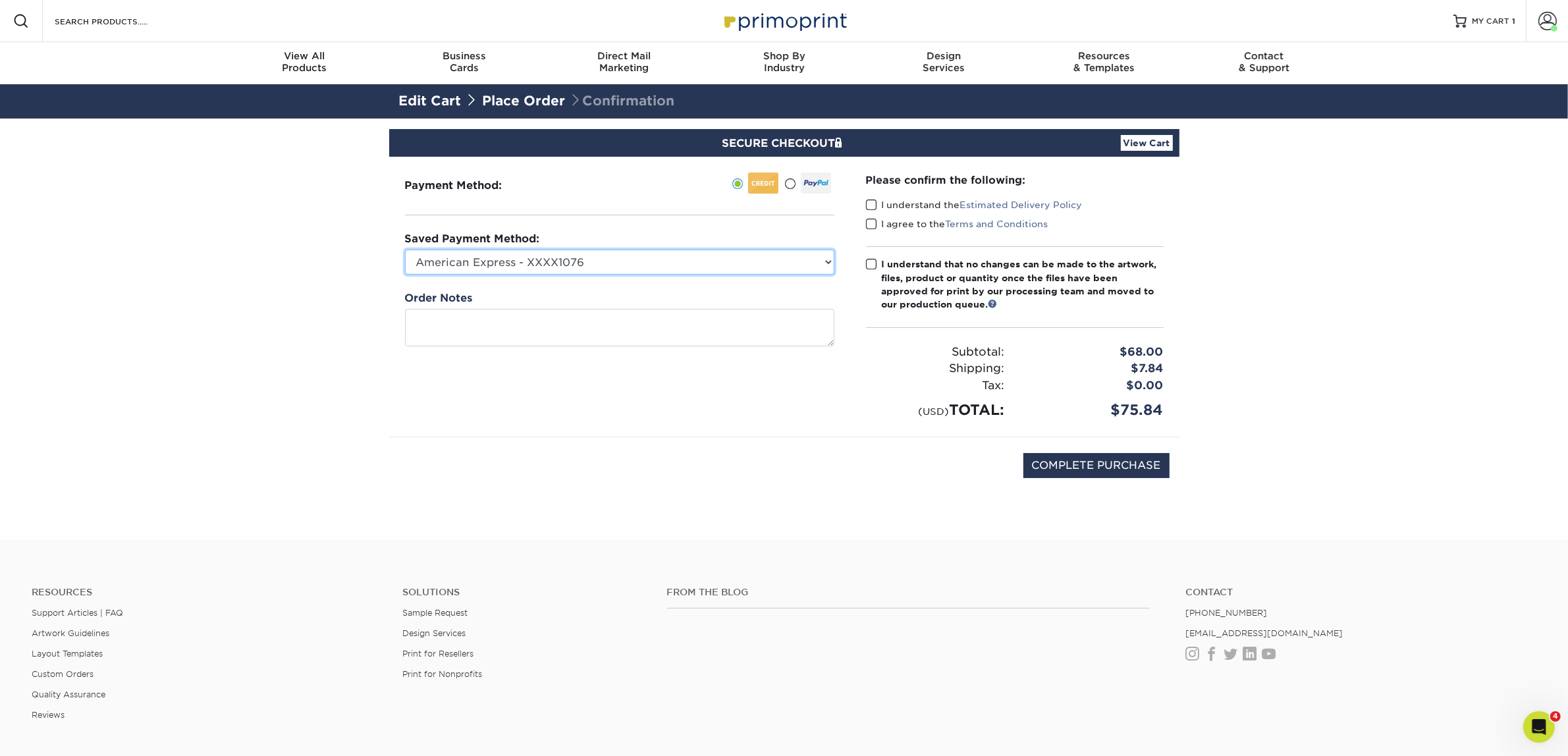
click at [445, 258] on select "American Express - XXXX1076 Visa - XXXX4105 New Credit Card" at bounding box center [619, 262] width 430 height 25
select select "74325"
click at [405, 250] on select "American Express - XXXX1076 Visa - XXXX4105 New Credit Card" at bounding box center [619, 262] width 430 height 25
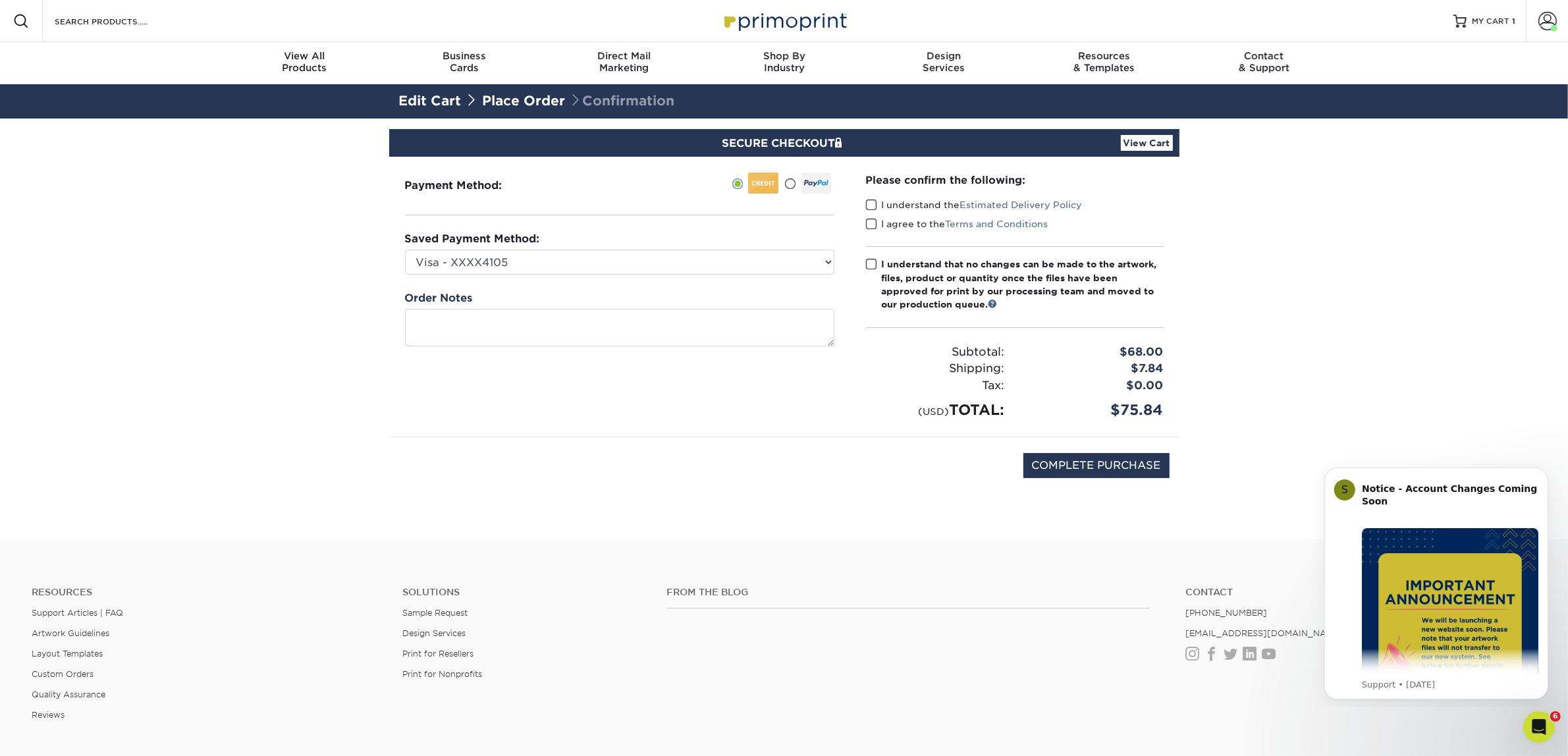
click at [872, 206] on span at bounding box center [871, 204] width 12 height 12
click at [0, 0] on input "I understand the Estimated Delivery Policy" at bounding box center [0, 0] width 0 height 0
click at [877, 222] on label "I agree to the Terms and Conditions" at bounding box center [956, 224] width 182 height 13
click at [0, 0] on input "I agree to the Terms and Conditions" at bounding box center [0, 0] width 0 height 0
click at [874, 225] on span at bounding box center [871, 223] width 12 height 12
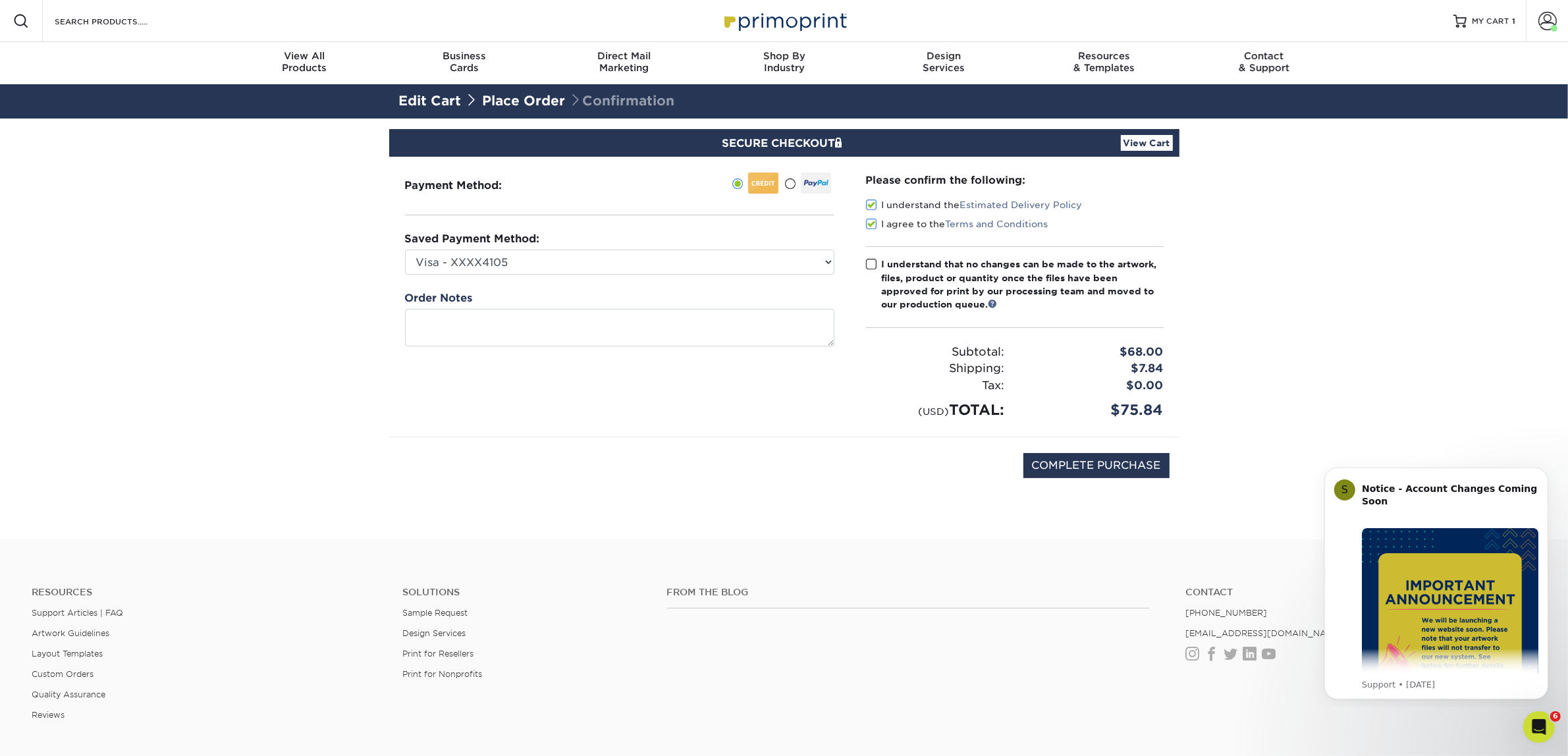
click at [0, 0] on input "I agree to the Terms and Conditions" at bounding box center [0, 0] width 0 height 0
click at [873, 264] on span at bounding box center [871, 264] width 12 height 12
click at [0, 0] on input "I understand that no changes can be made to the artwork, files, product or quan…" at bounding box center [0, 0] width 0 height 0
click at [877, 228] on label "I agree to the Terms and Conditions" at bounding box center [956, 224] width 182 height 13
click at [0, 0] on input "I agree to the Terms and Conditions" at bounding box center [0, 0] width 0 height 0
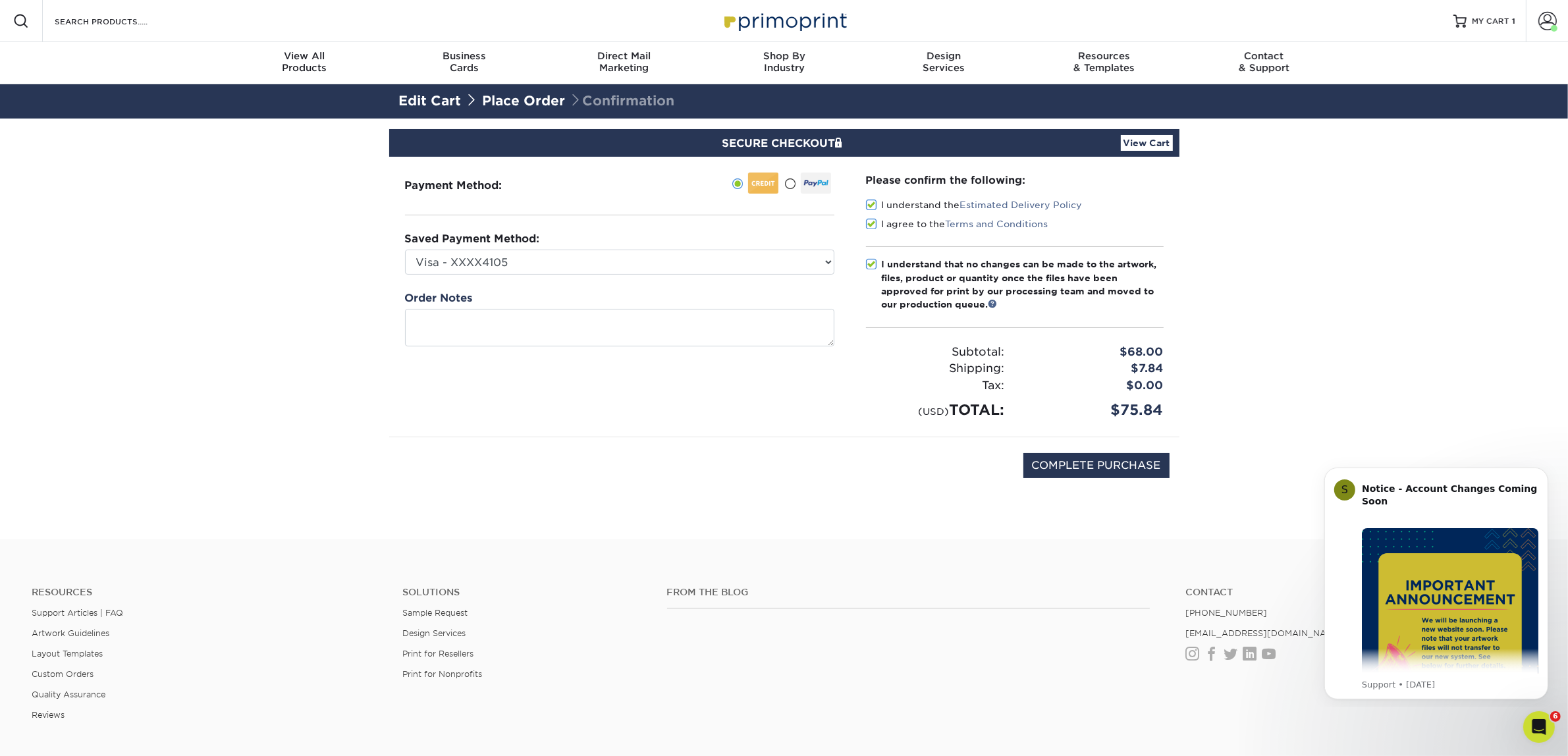
click at [1093, 481] on div "COMPLETE PURCHASE" at bounding box center [784, 472] width 770 height 70
click at [1095, 466] on input "COMPLETE PURCHASE" at bounding box center [1096, 465] width 146 height 25
type input "PROCESSING, PLEASE WAIT..."
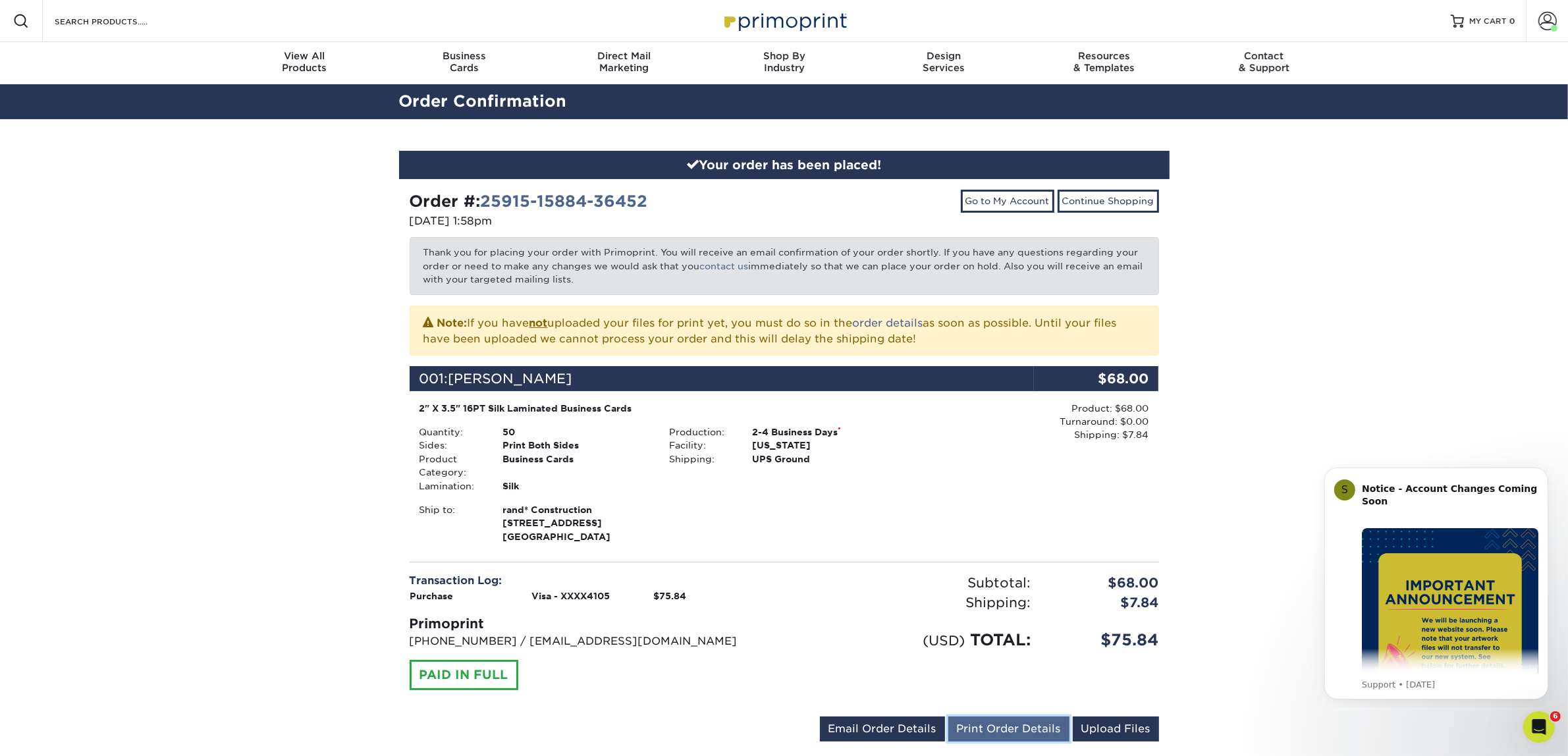
click at [1030, 735] on link "Print Order Details" at bounding box center [1008, 729] width 121 height 25
